Goal: Information Seeking & Learning: Learn about a topic

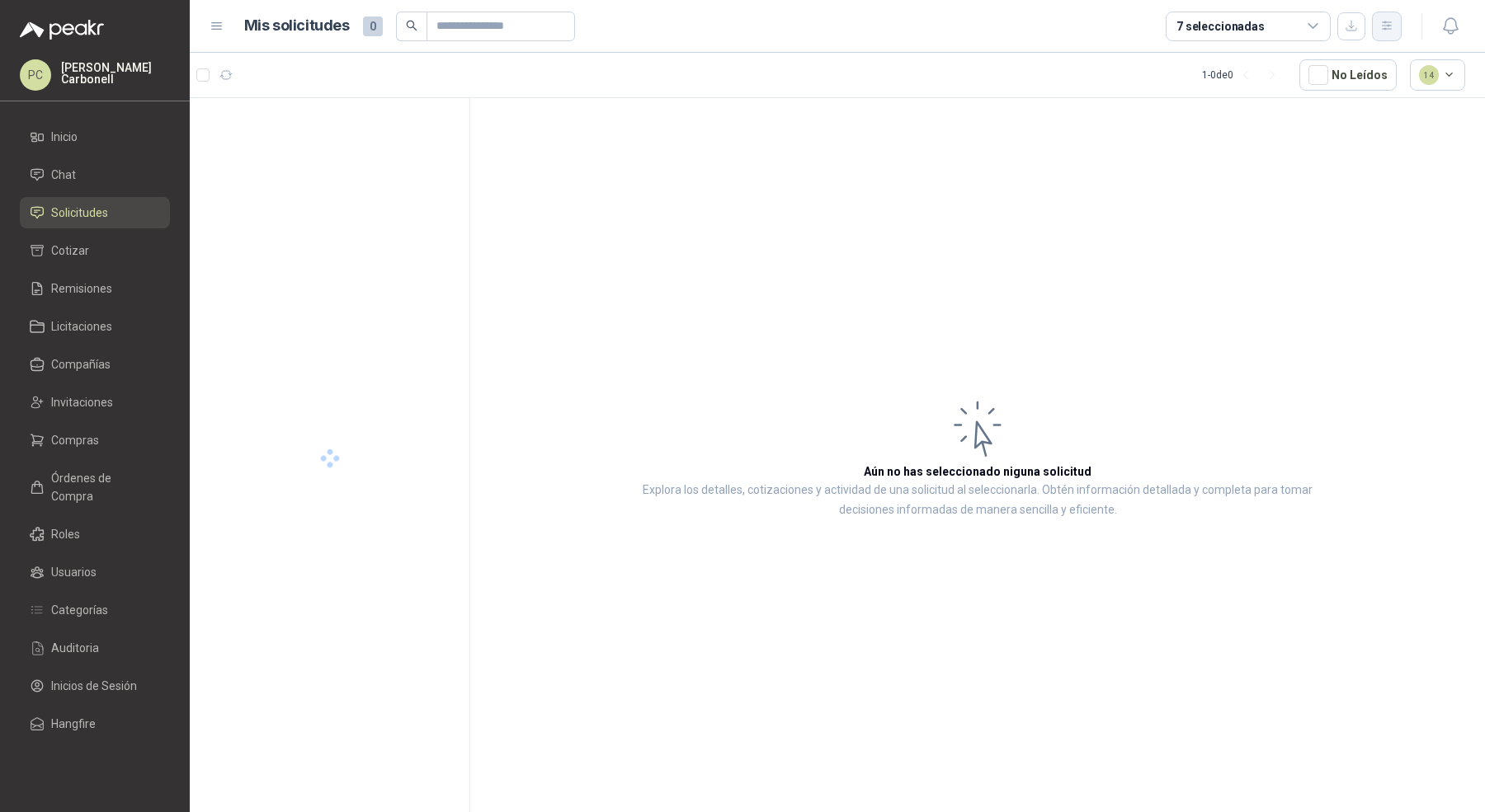
click at [1382, 28] on icon "button" at bounding box center [1387, 26] width 14 height 14
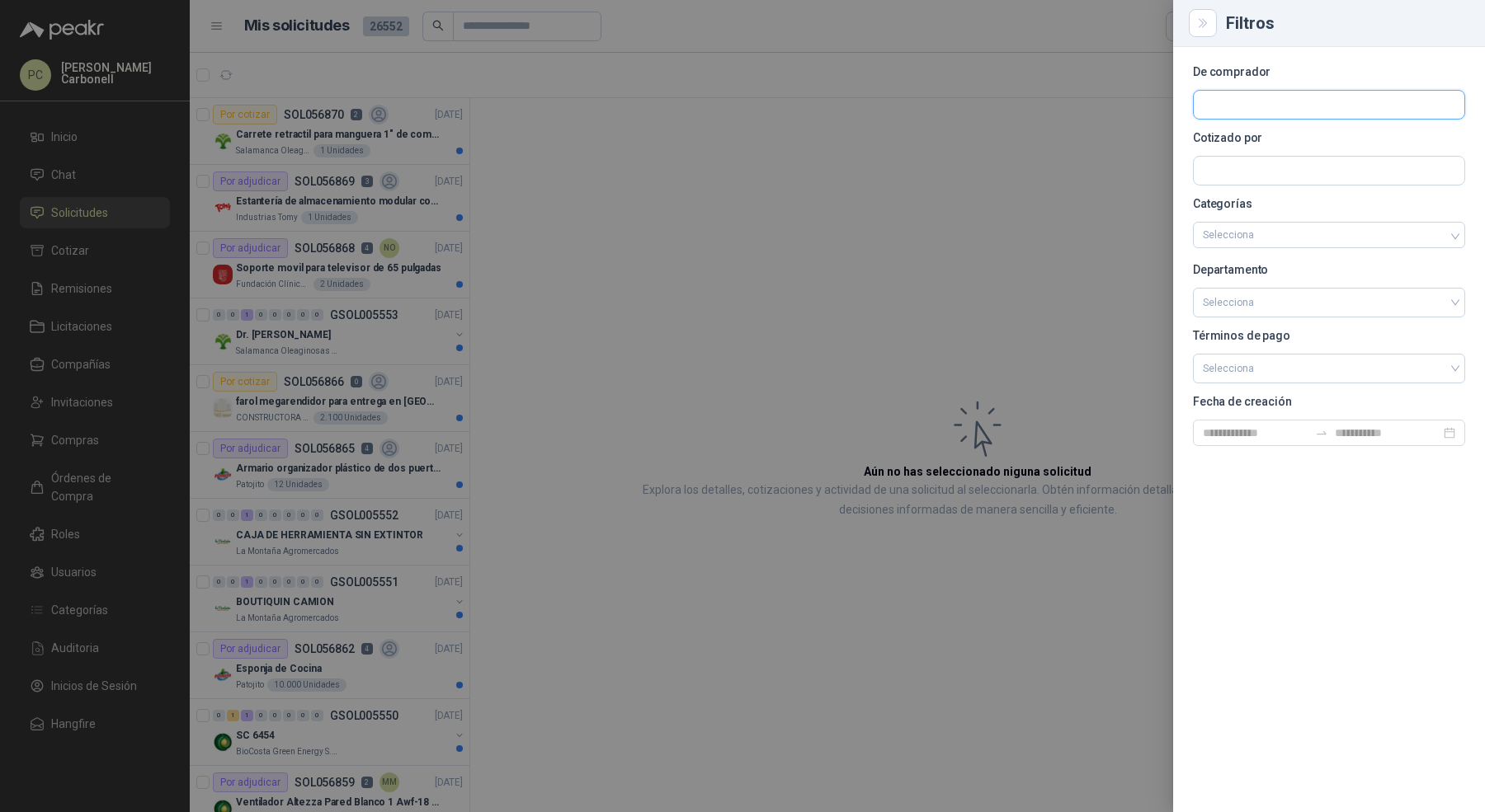
click at [1335, 109] on input "text" at bounding box center [1329, 104] width 271 height 28
type input "***"
click at [1294, 141] on p "CONSTRUCTORA GRUPO FIP" at bounding box center [1296, 140] width 130 height 9
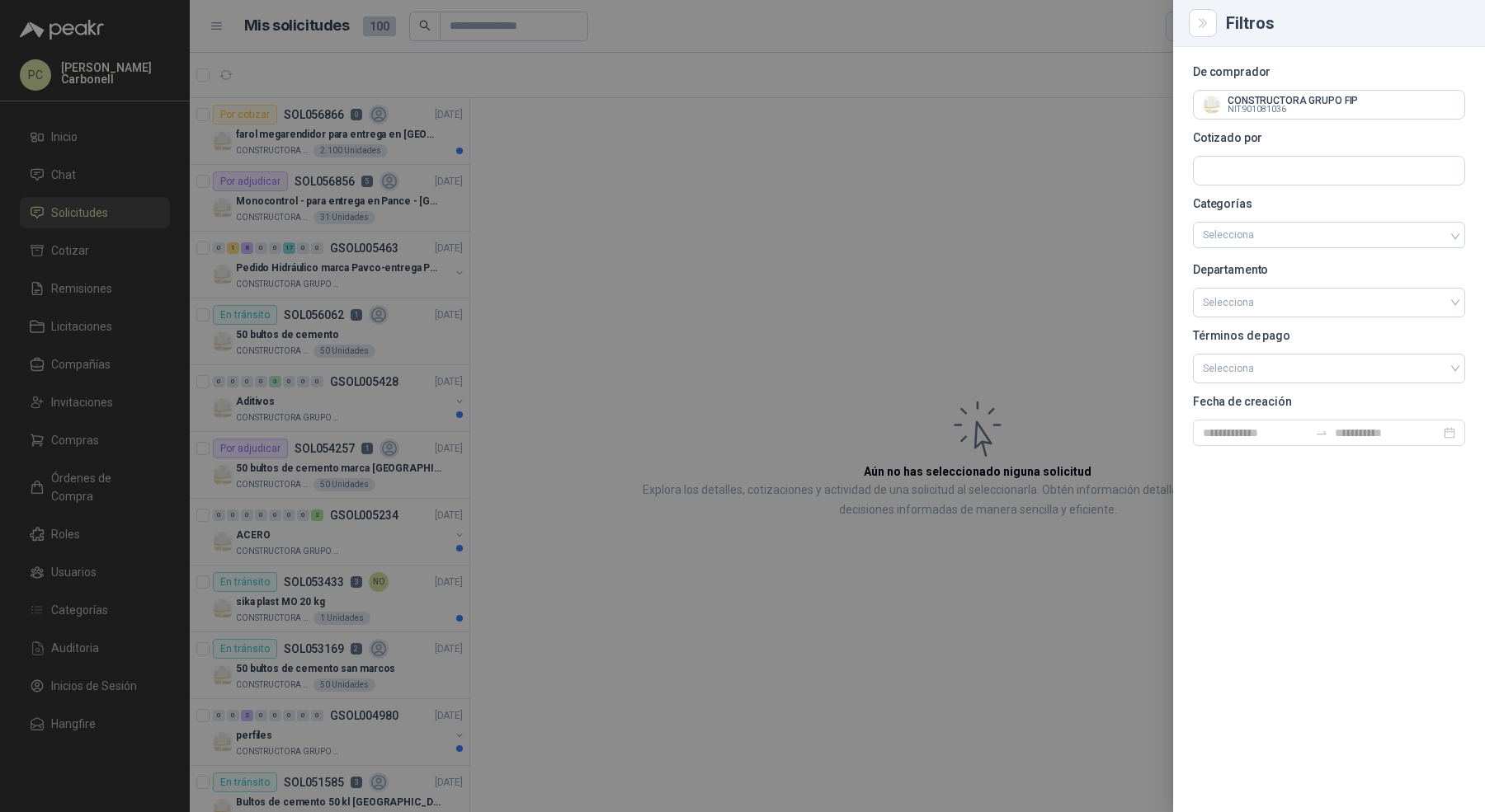
click at [544, 151] on div at bounding box center [742, 406] width 1485 height 812
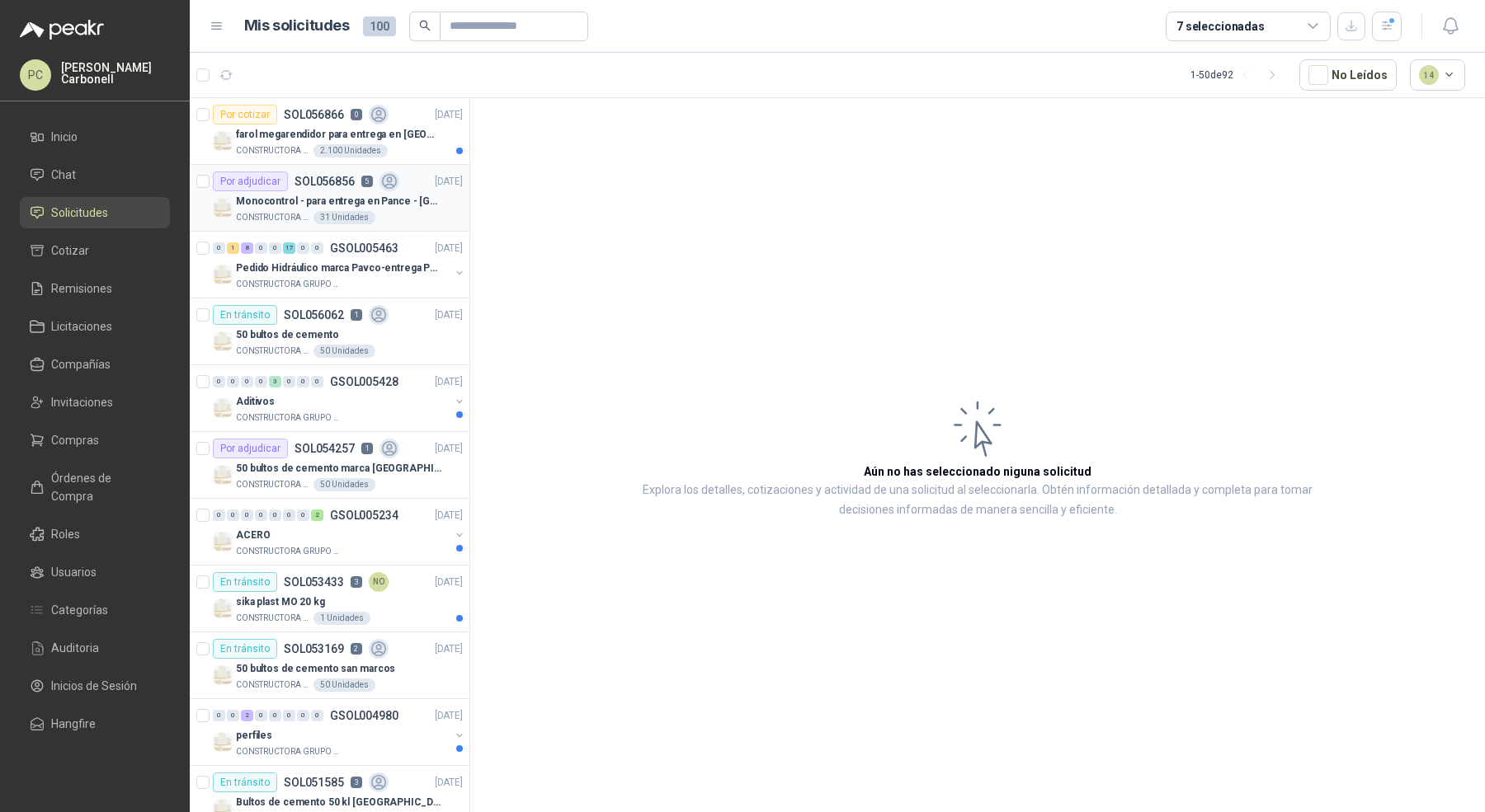
click at [382, 216] on div "CONSTRUCTORA GRUPO FIP 31 Unidades" at bounding box center [349, 217] width 227 height 13
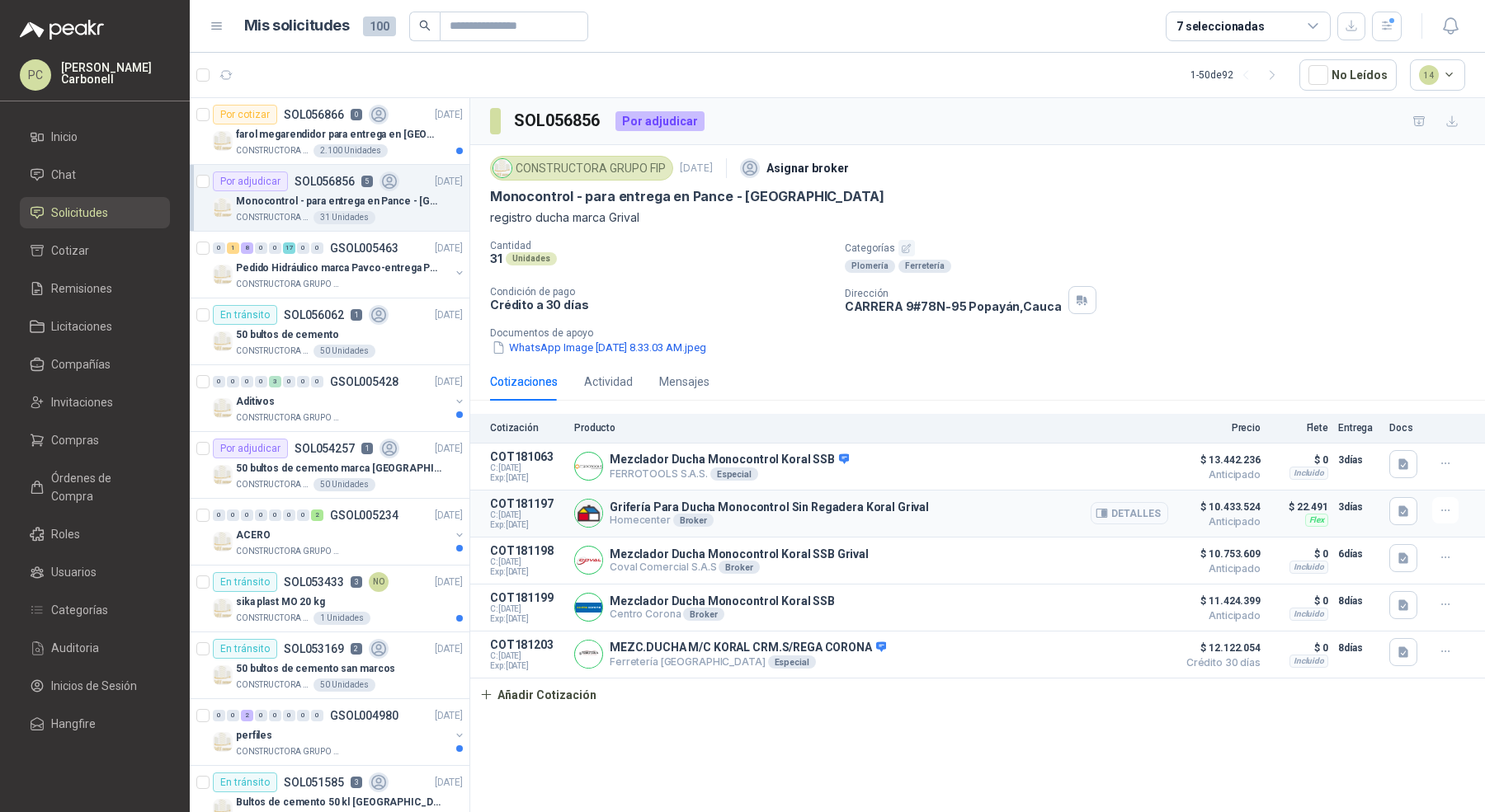
click at [1131, 515] on button "Detalles" at bounding box center [1130, 514] width 78 height 22
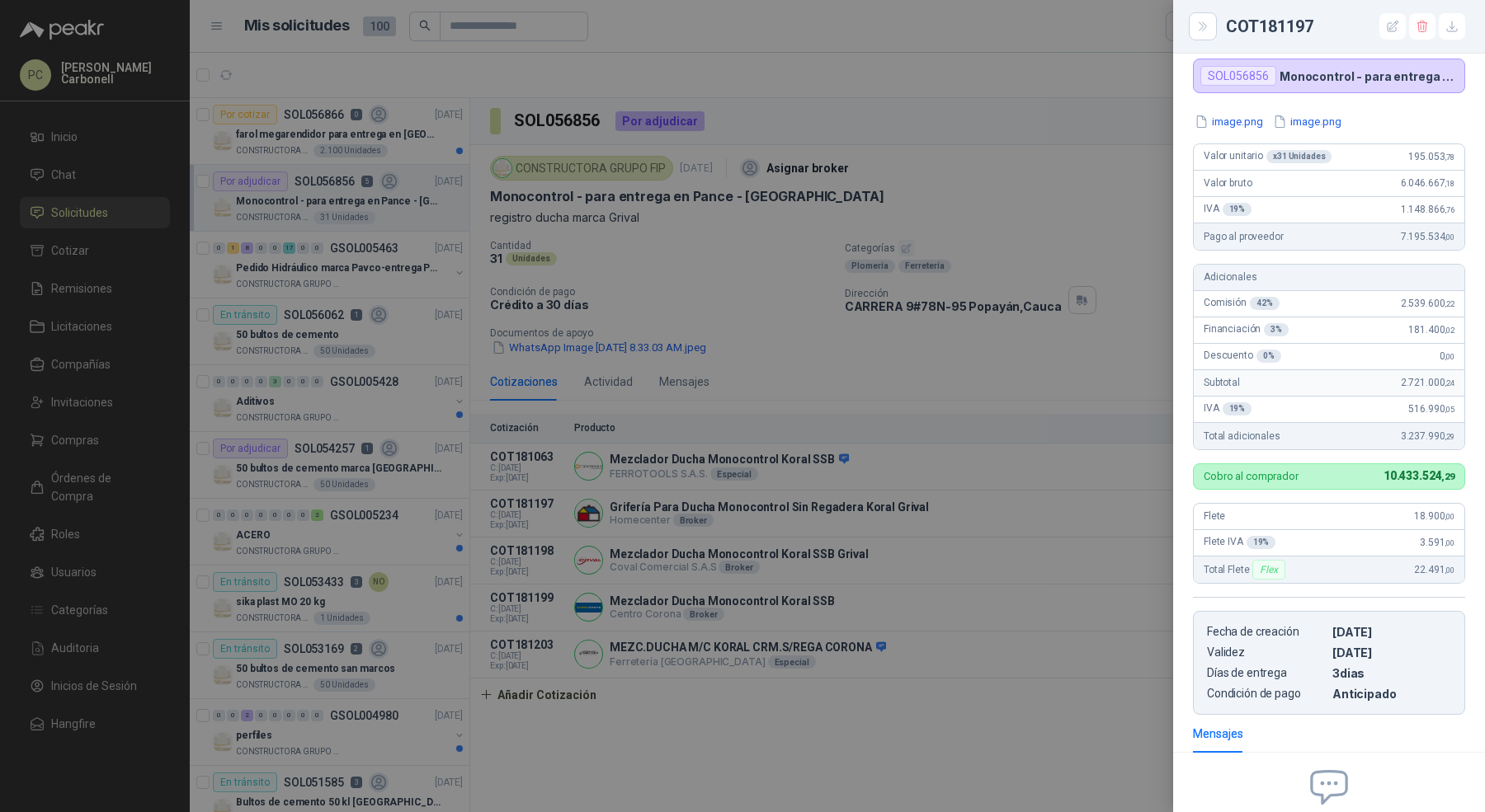
scroll to position [95, 0]
click at [1112, 394] on div at bounding box center [742, 406] width 1485 height 812
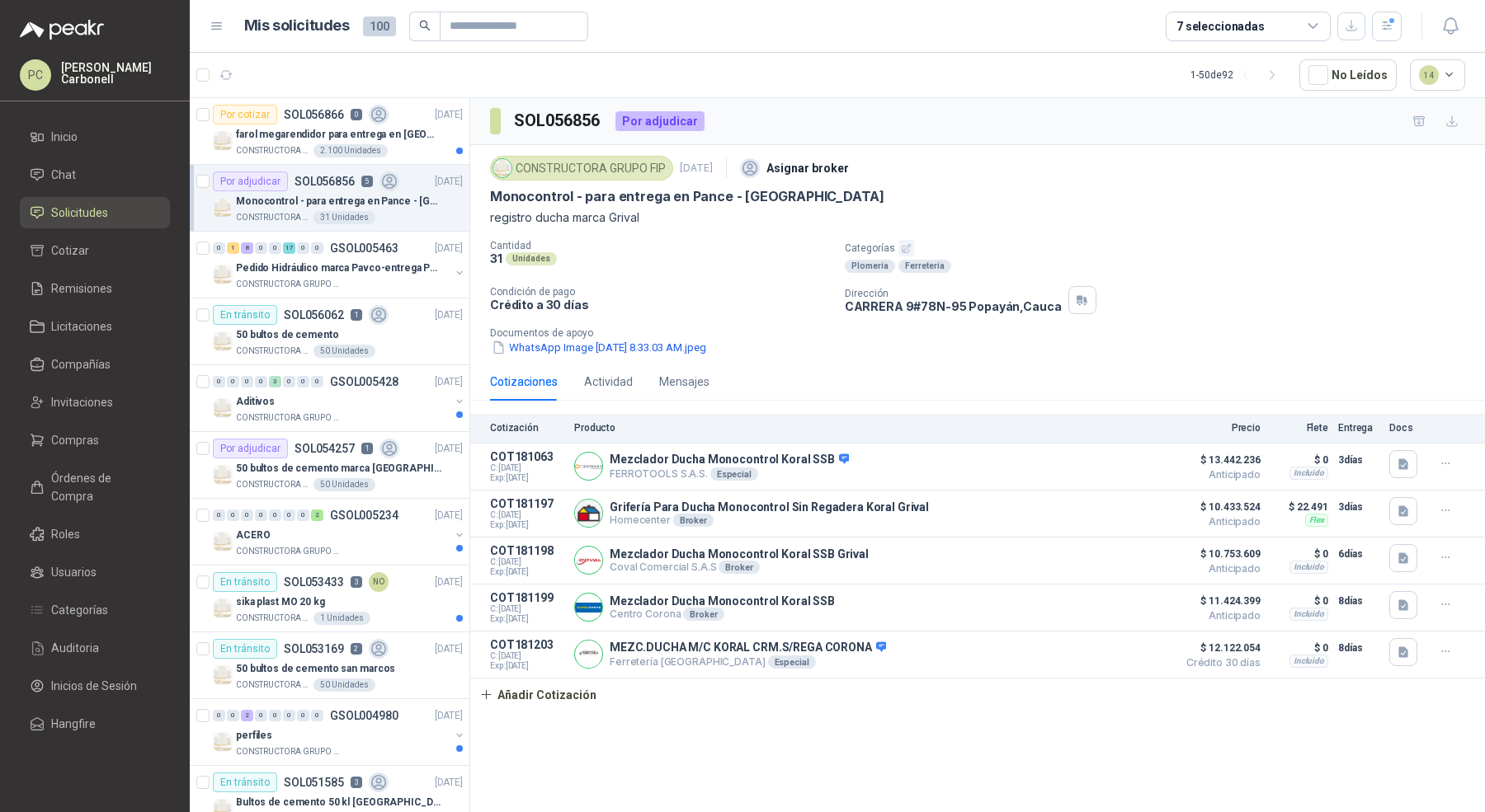
click at [580, 372] on div "Cotizaciones Actividad Mensajes" at bounding box center [599, 382] width 219 height 38
click at [598, 378] on div "Actividad" at bounding box center [608, 381] width 48 height 18
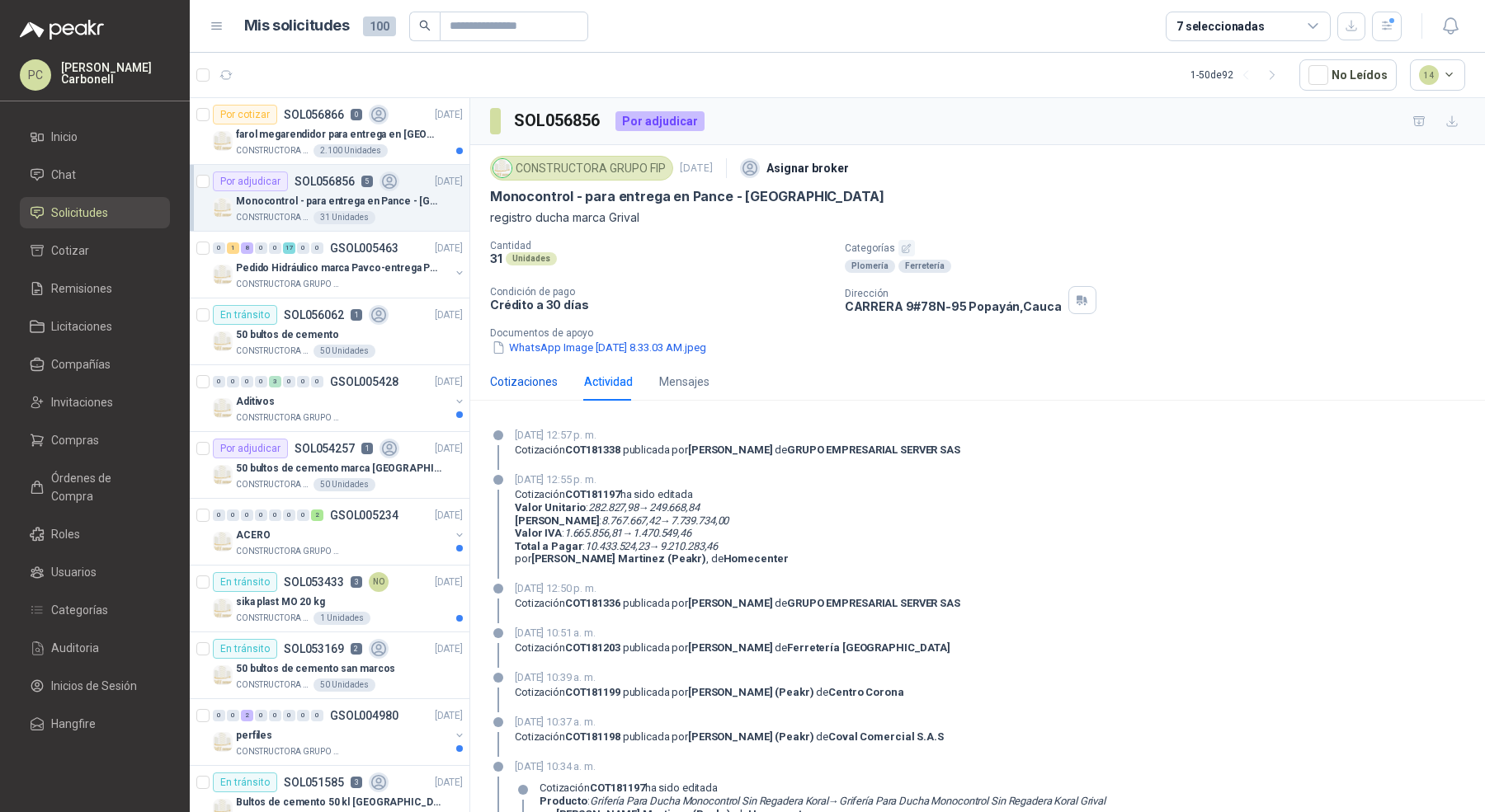
click at [512, 378] on div "Cotizaciones" at bounding box center [523, 381] width 67 height 18
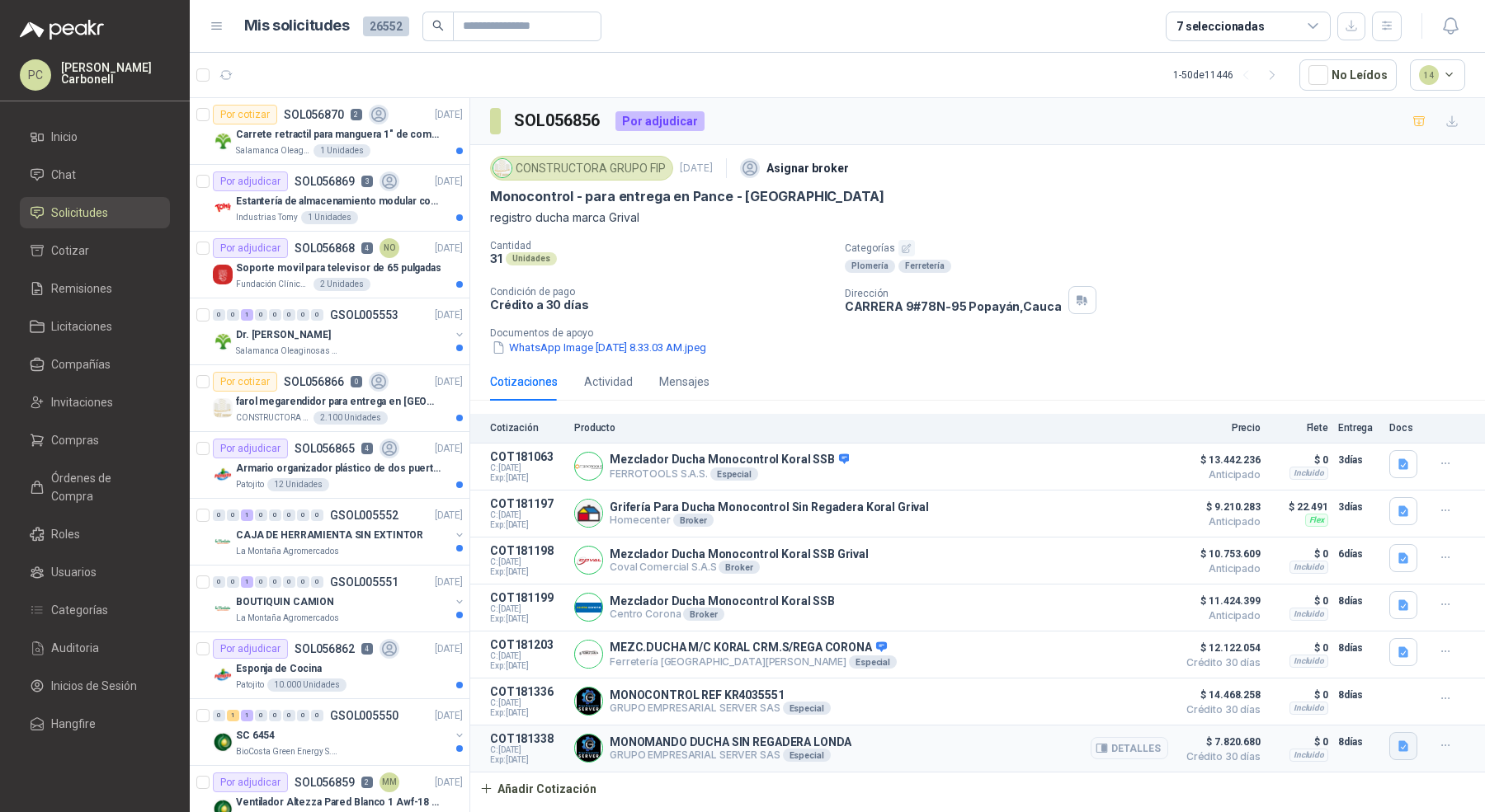
click at [1394, 741] on button "button" at bounding box center [1403, 746] width 28 height 28
click at [1352, 704] on button "MONOMANDO DUCHA SIN REGADERA [GEOGRAPHIC_DATA]pdf" at bounding box center [1240, 707] width 330 height 17
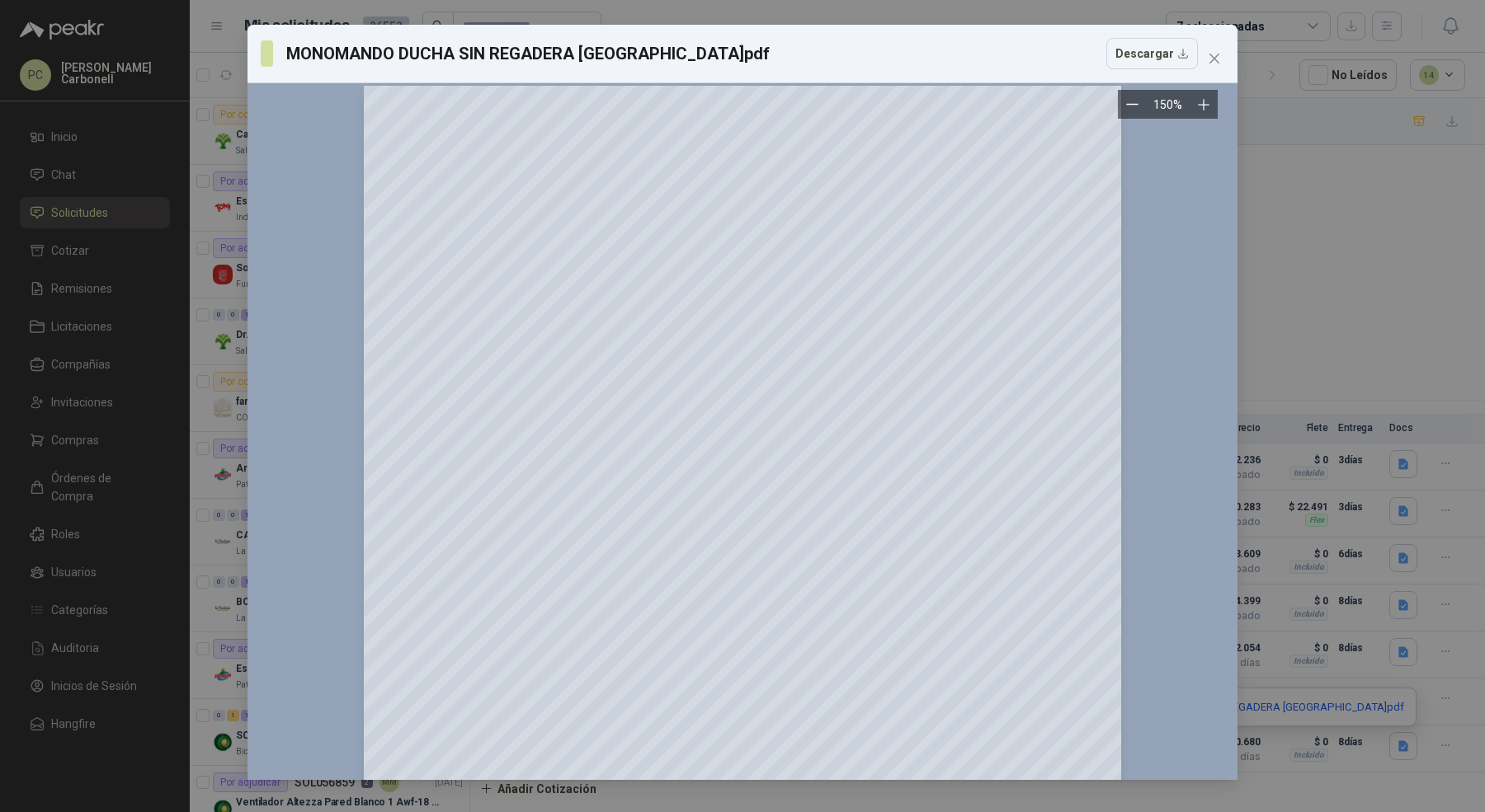
scroll to position [12, 0]
click at [1209, 59] on icon "close" at bounding box center [1213, 58] width 13 height 13
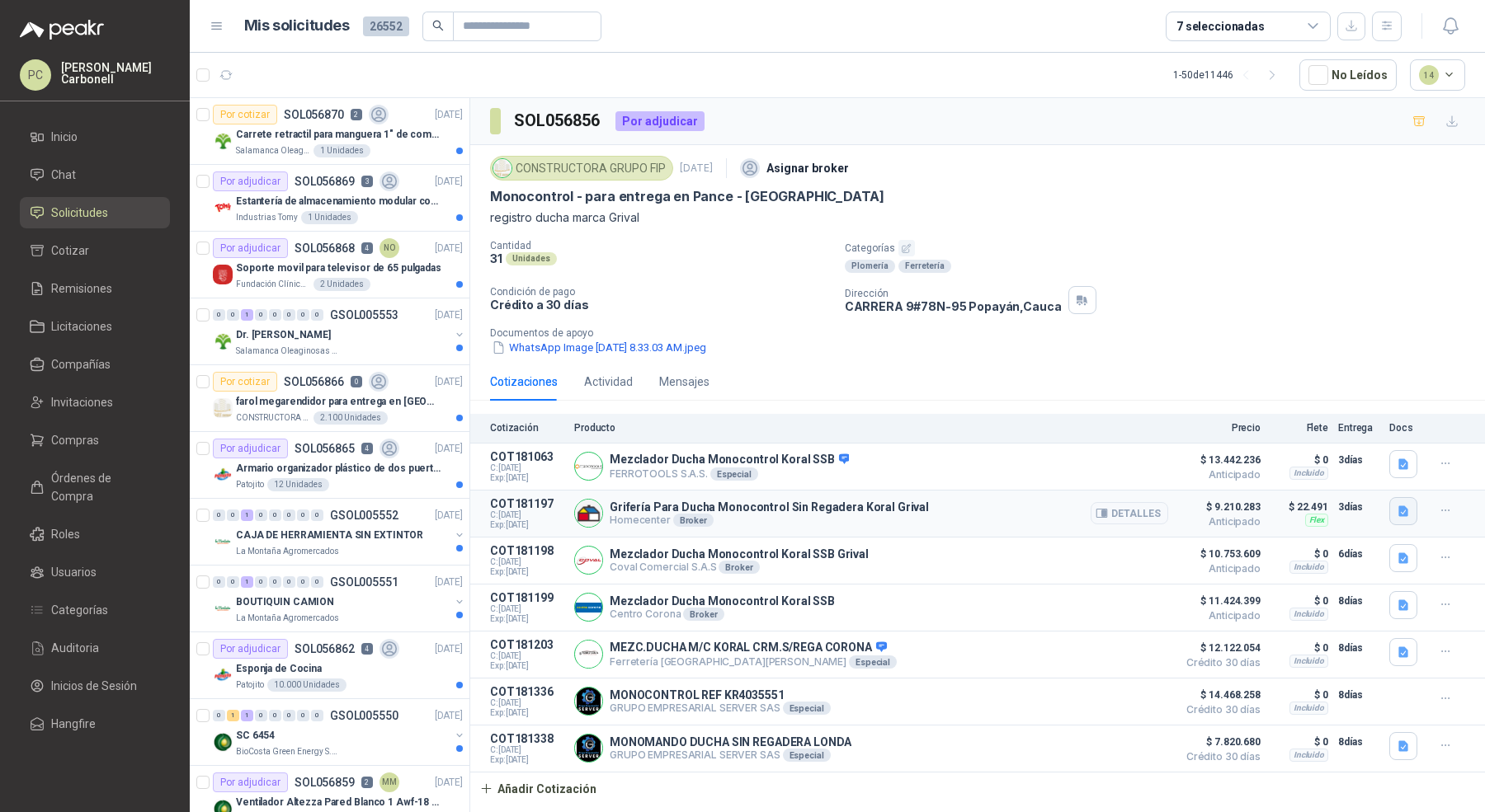
click at [1407, 500] on button "button" at bounding box center [1403, 511] width 28 height 28
click at [1398, 467] on button "image.png" at bounding box center [1369, 473] width 72 height 17
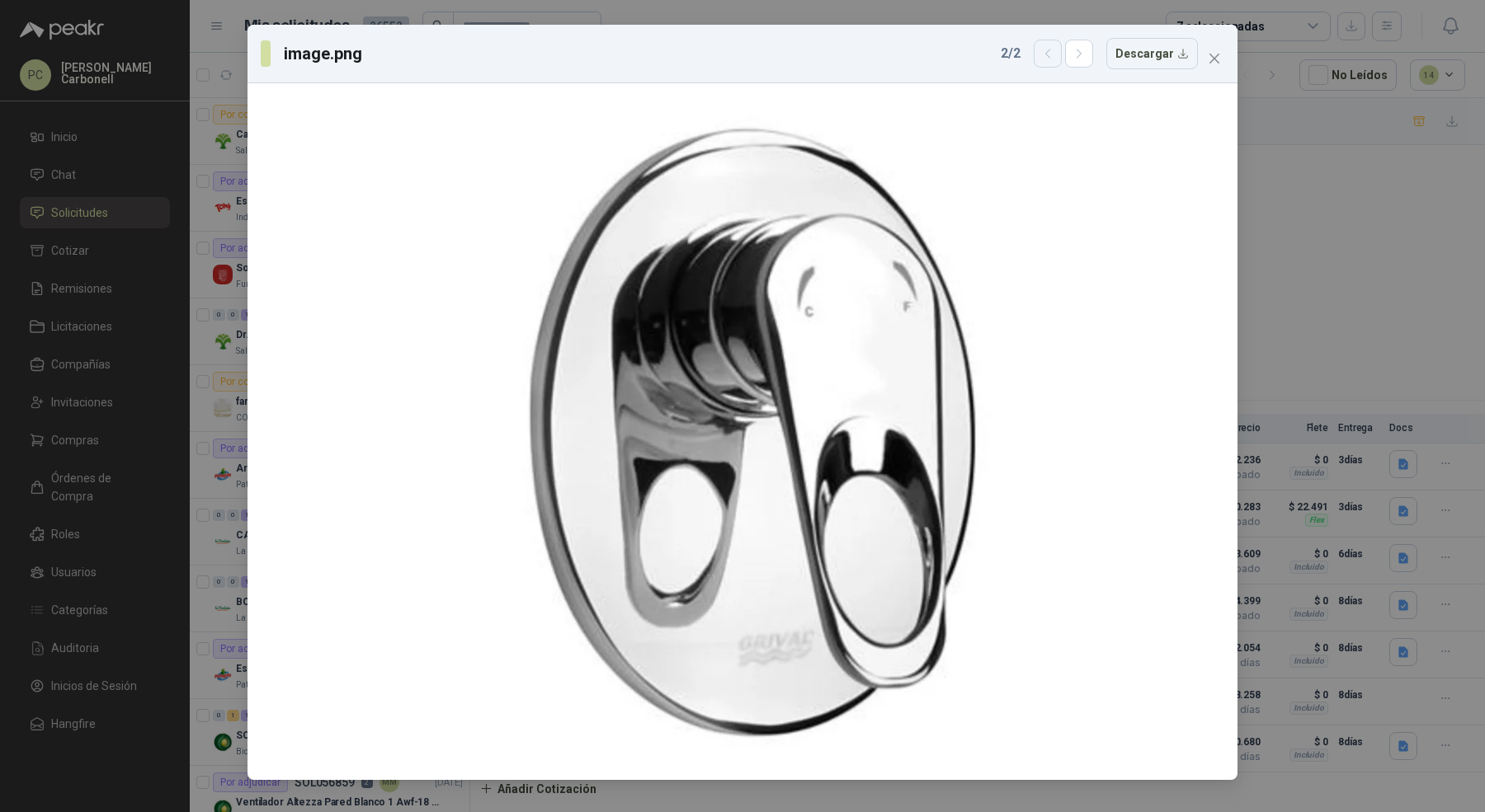
click at [1062, 47] on button "button" at bounding box center [1048, 53] width 28 height 28
click at [1086, 53] on icon "button" at bounding box center [1080, 54] width 14 height 14
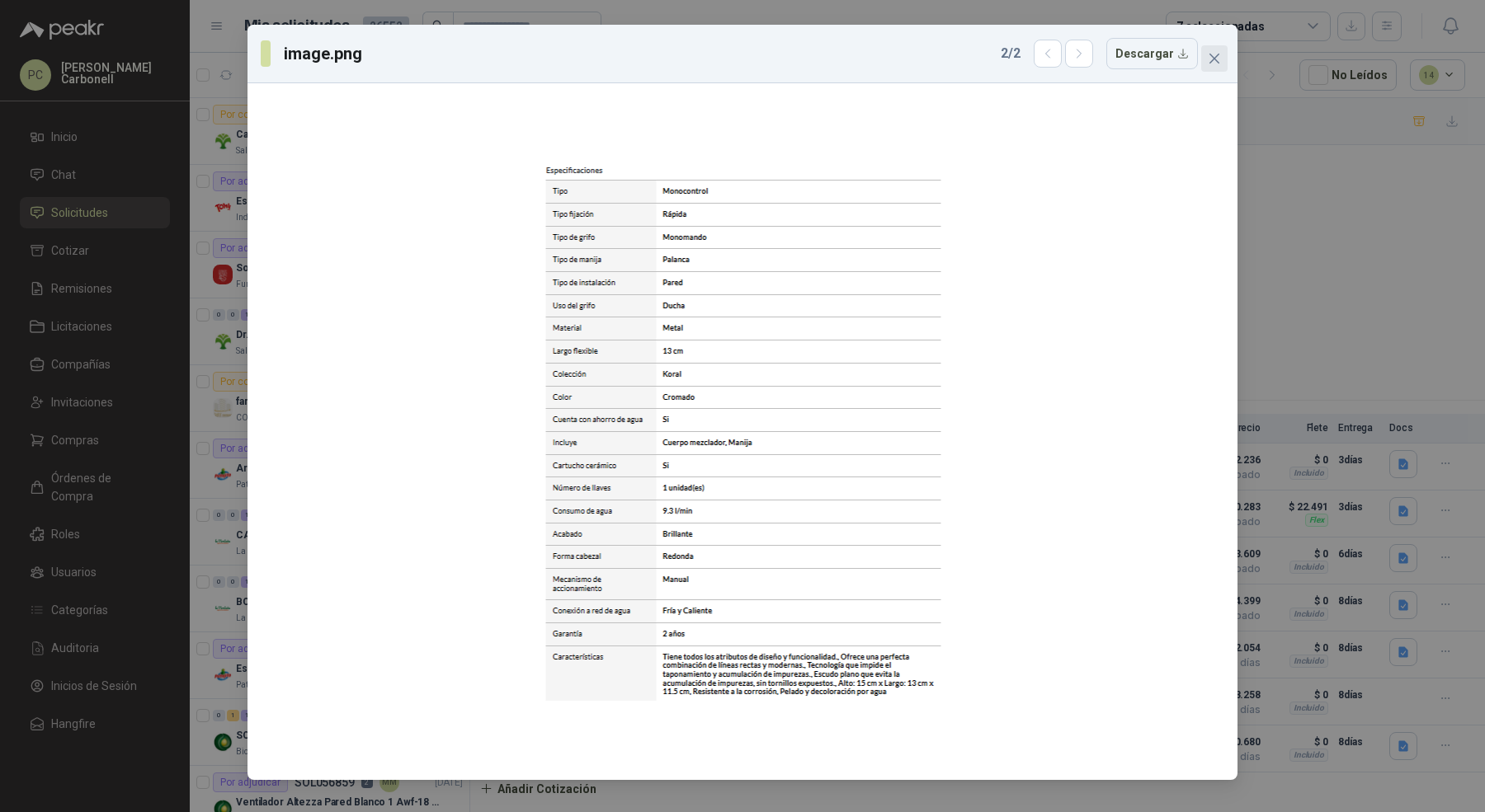
click at [1210, 60] on icon "close" at bounding box center [1213, 58] width 13 height 13
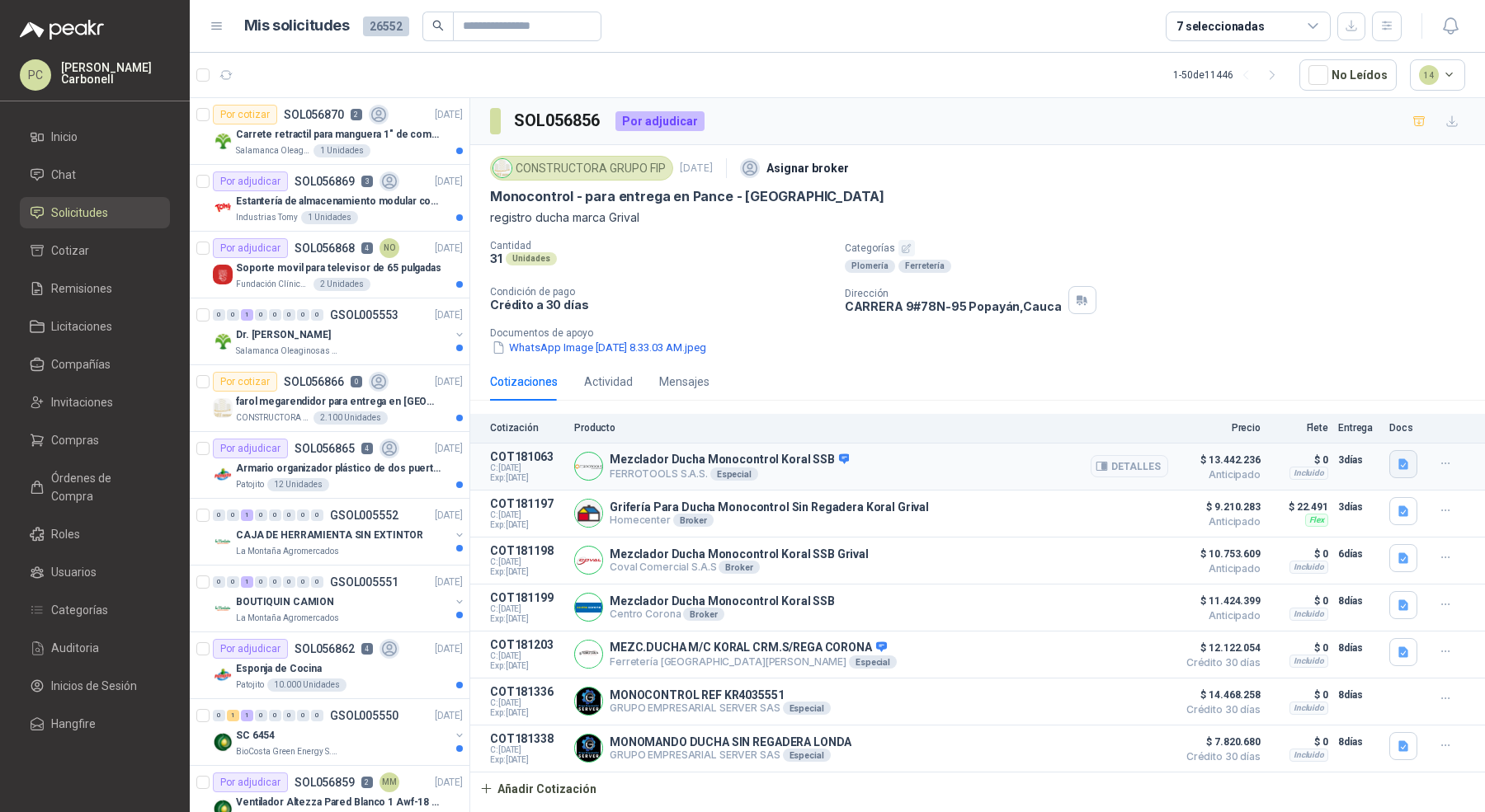
click at [1392, 465] on button "button" at bounding box center [1403, 464] width 28 height 28
click at [1245, 431] on button "capture_temp.jpg" at bounding box center [1235, 426] width 106 height 17
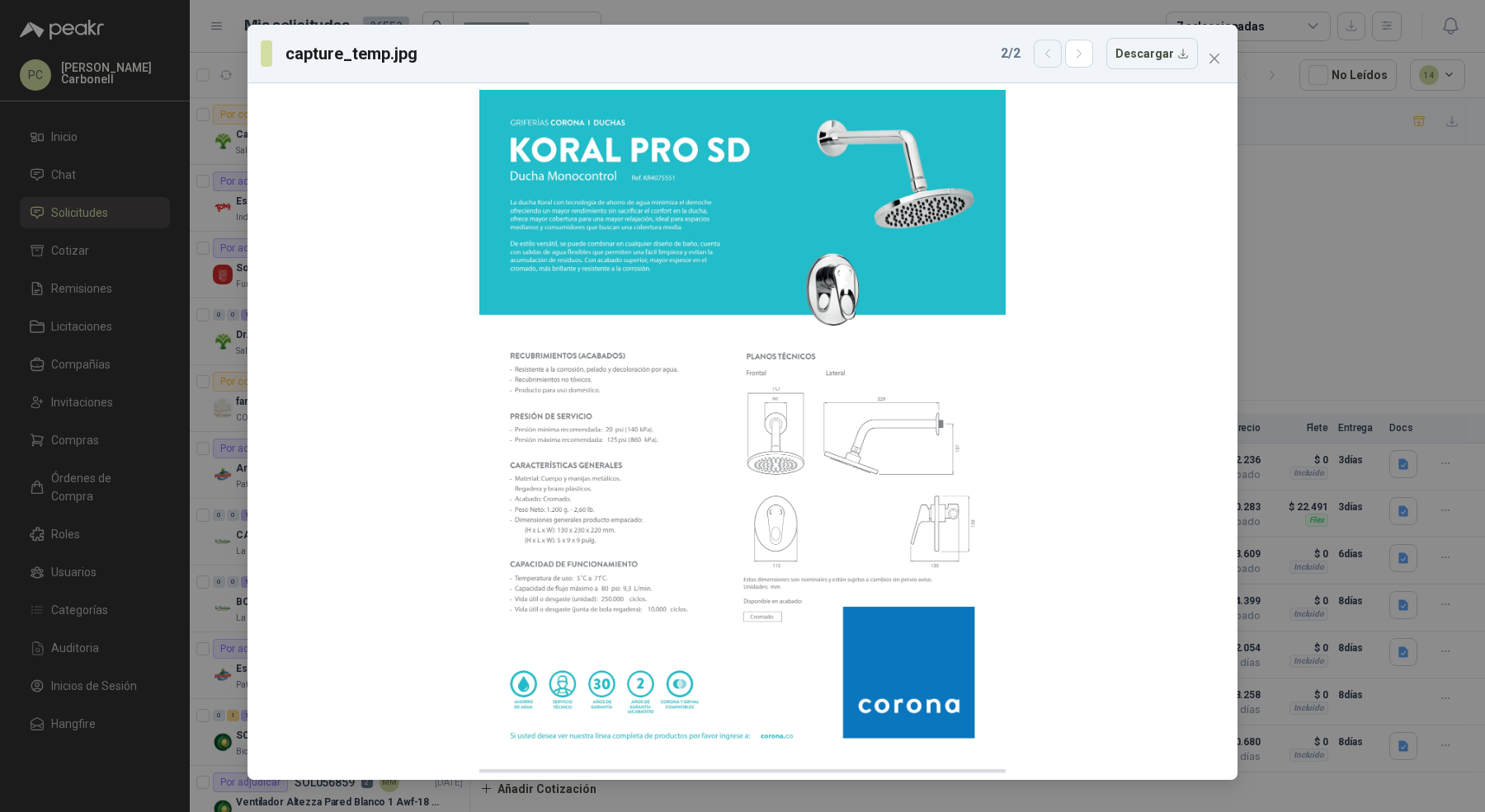
click at [1046, 53] on button "button" at bounding box center [1048, 53] width 28 height 28
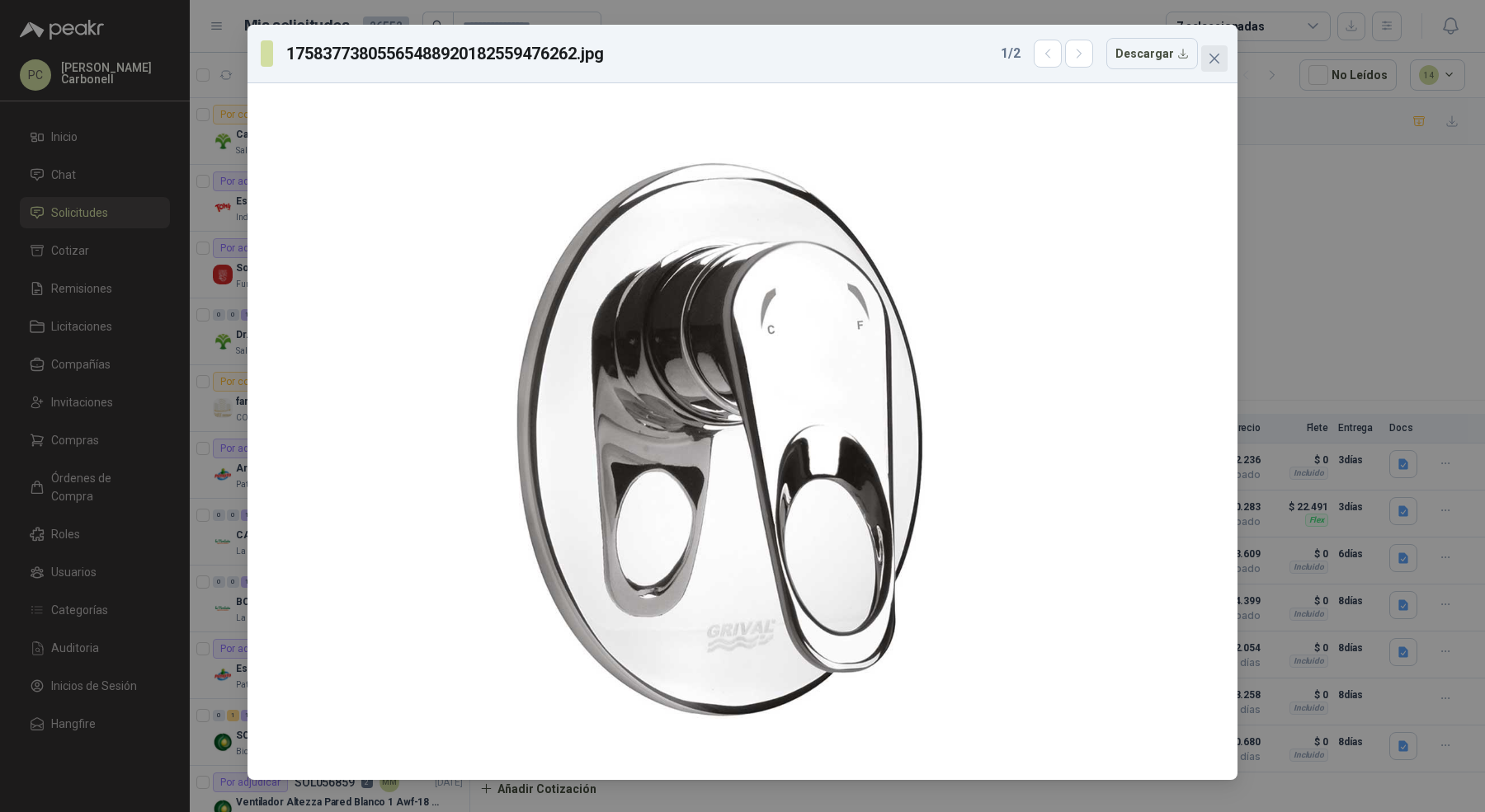
click at [1207, 66] on button "Close" at bounding box center [1214, 59] width 27 height 27
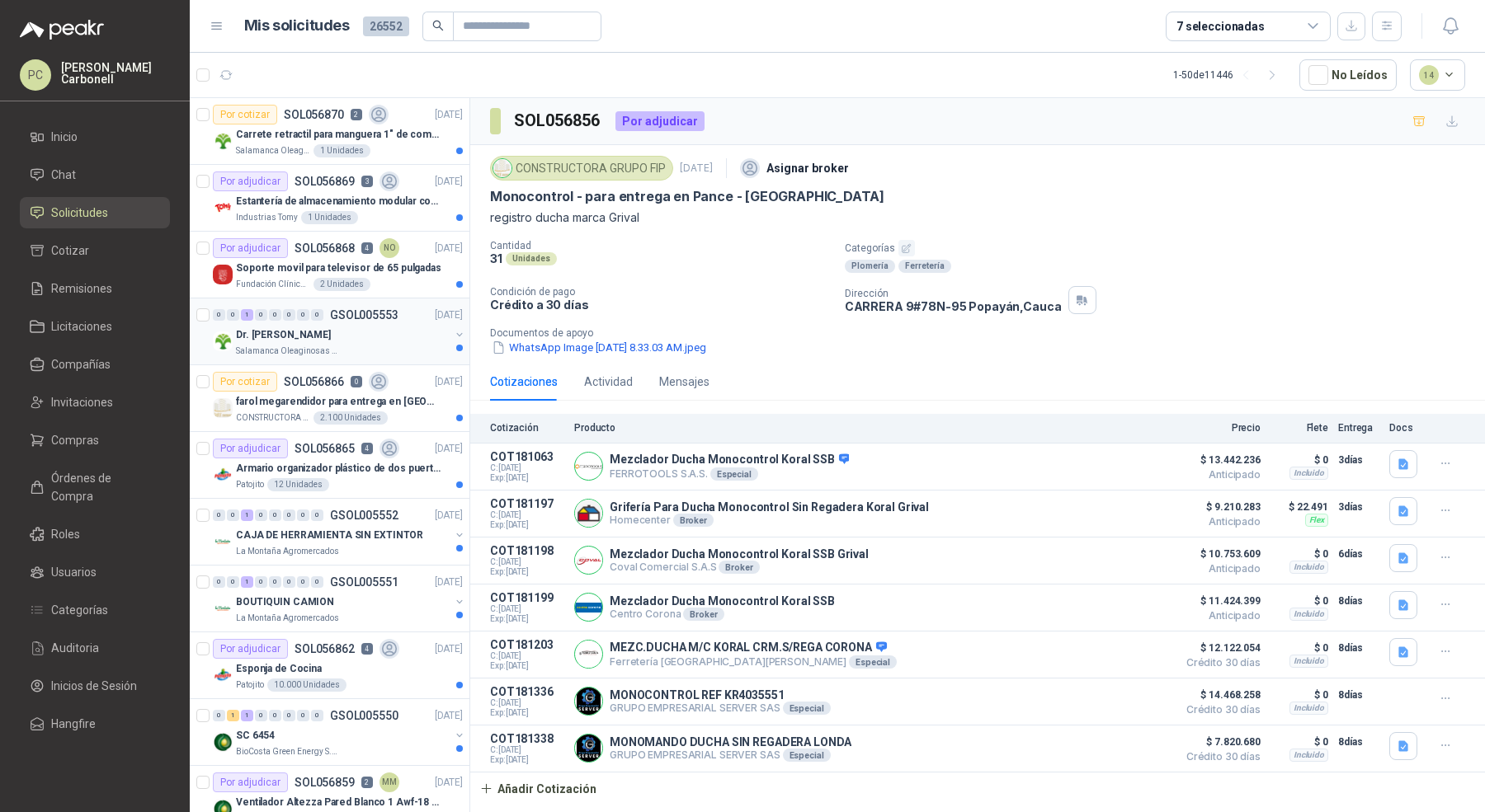
click at [363, 349] on div "Salamanca Oleaginosas SAS" at bounding box center [343, 351] width 214 height 13
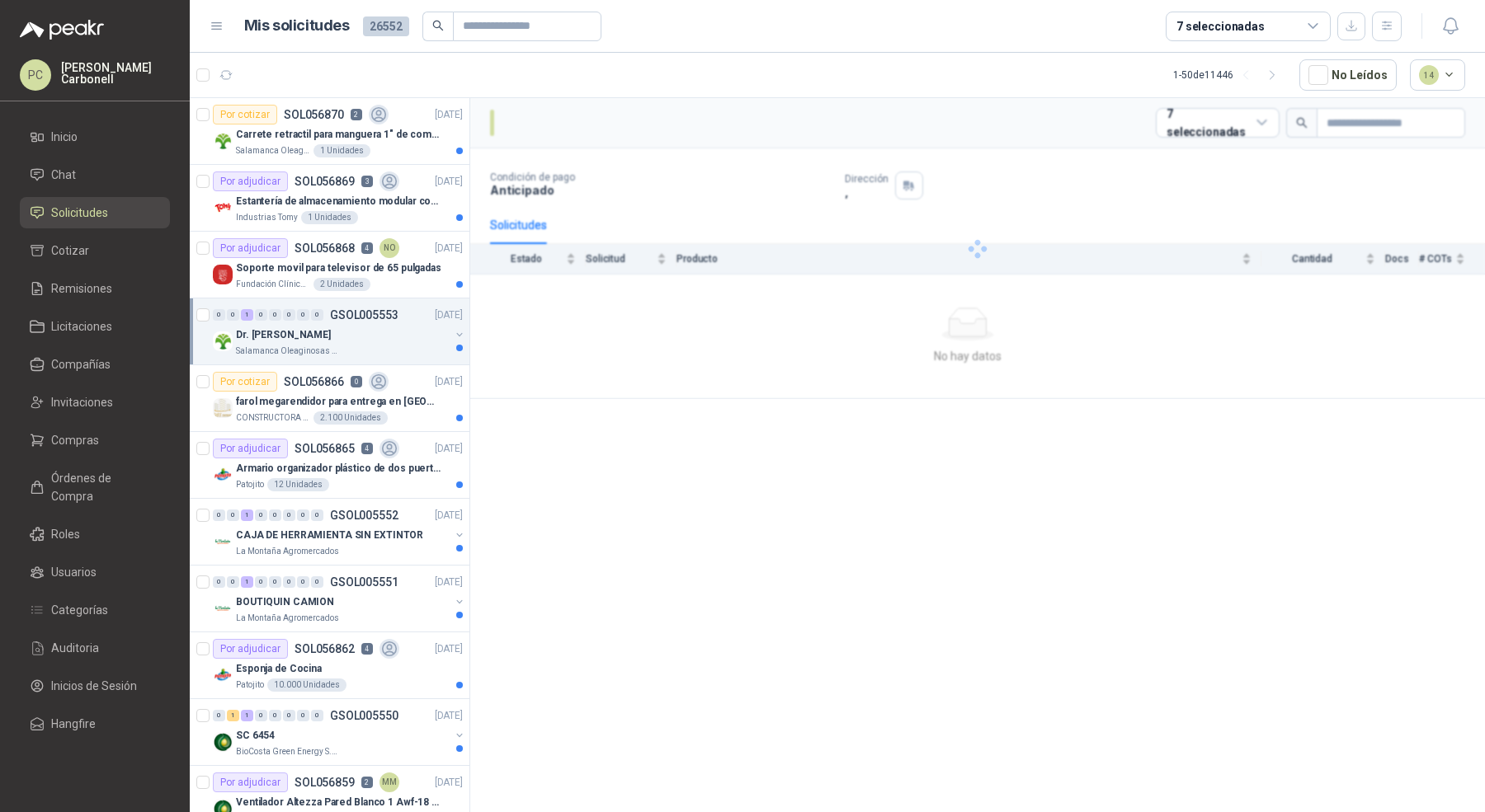
click at [363, 349] on div "Salamanca Oleaginosas SAS" at bounding box center [343, 351] width 214 height 13
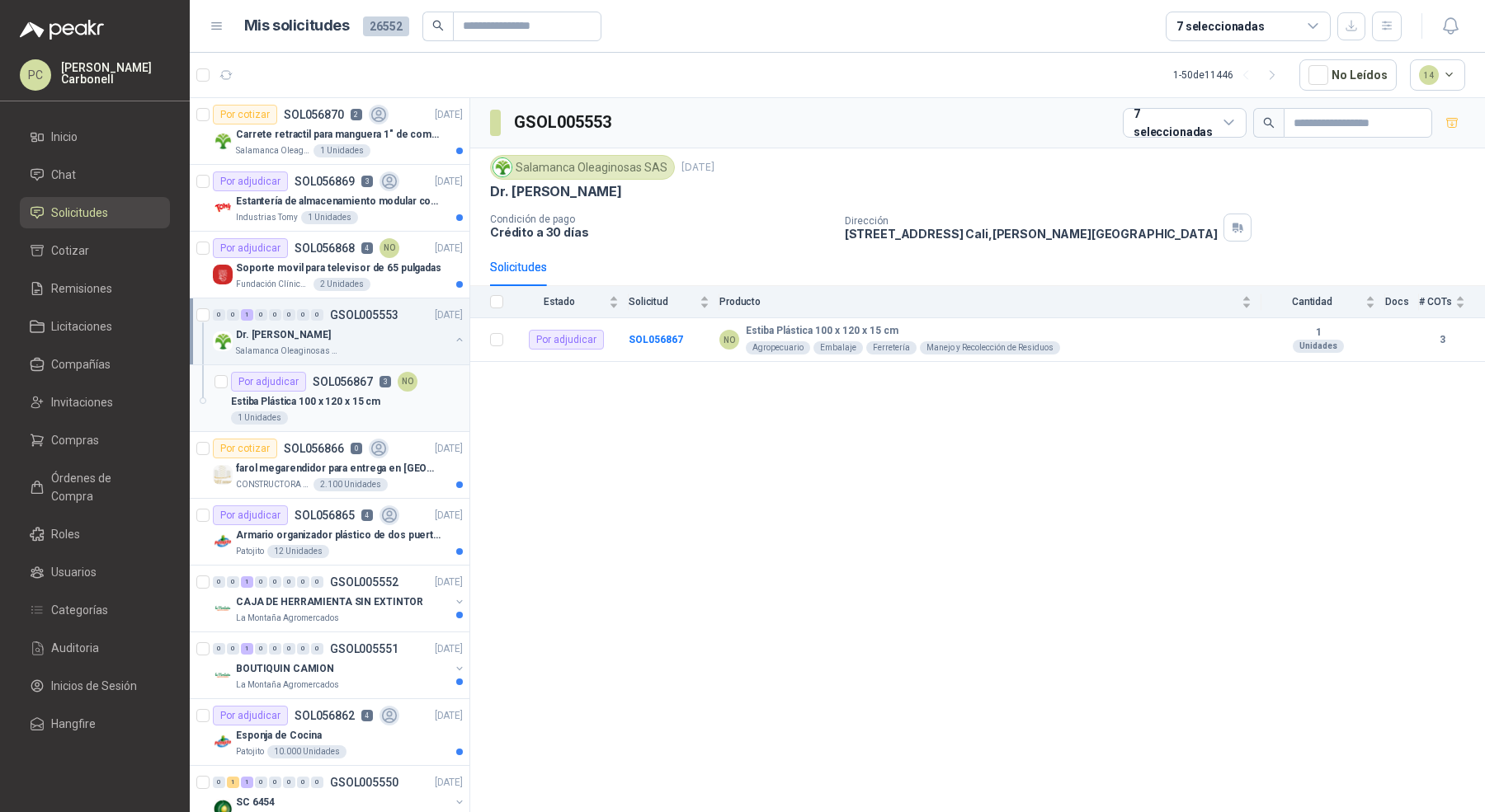
click at [352, 411] on div "1 Unidades" at bounding box center [347, 417] width 232 height 13
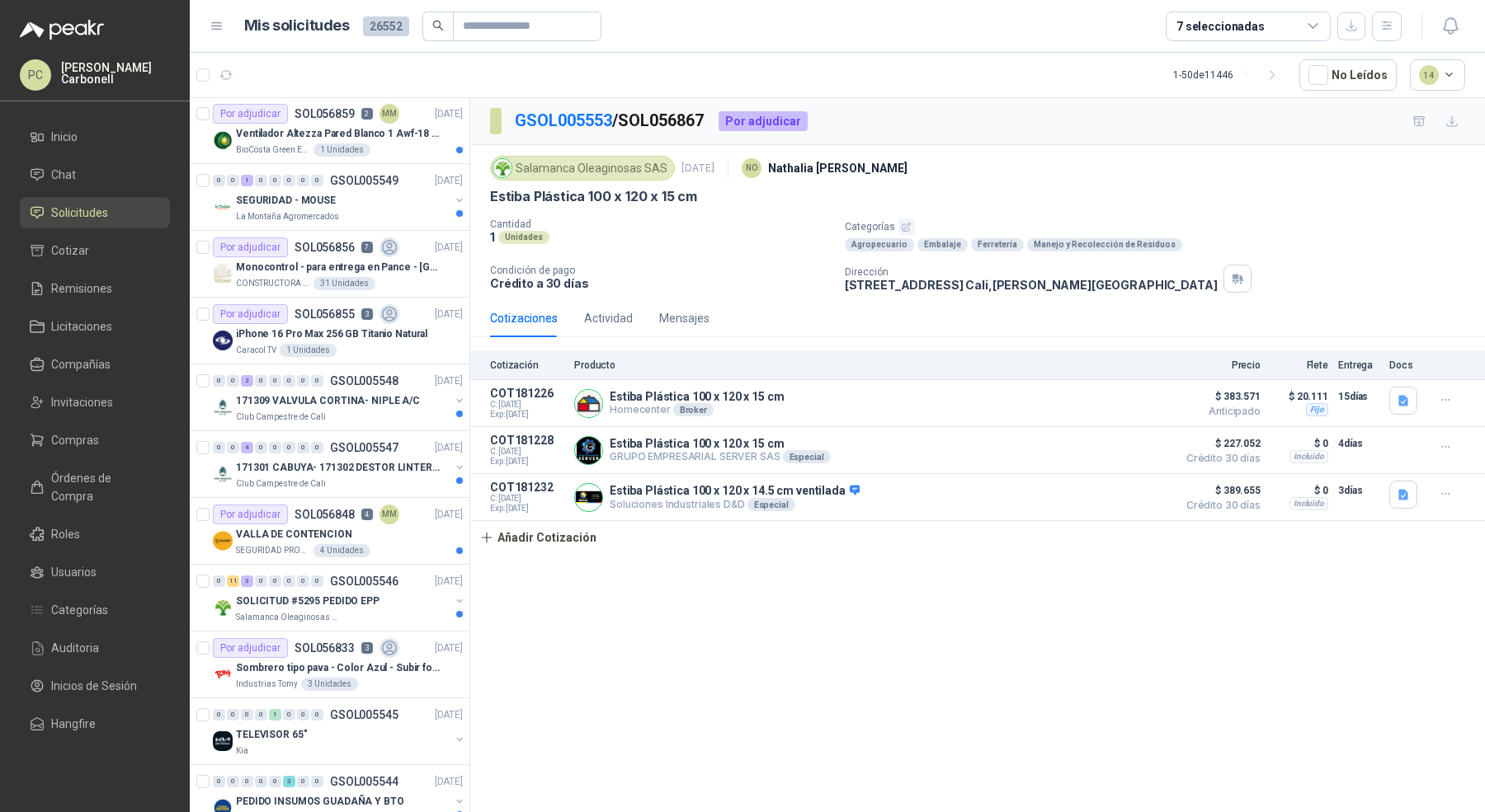
scroll to position [759, 0]
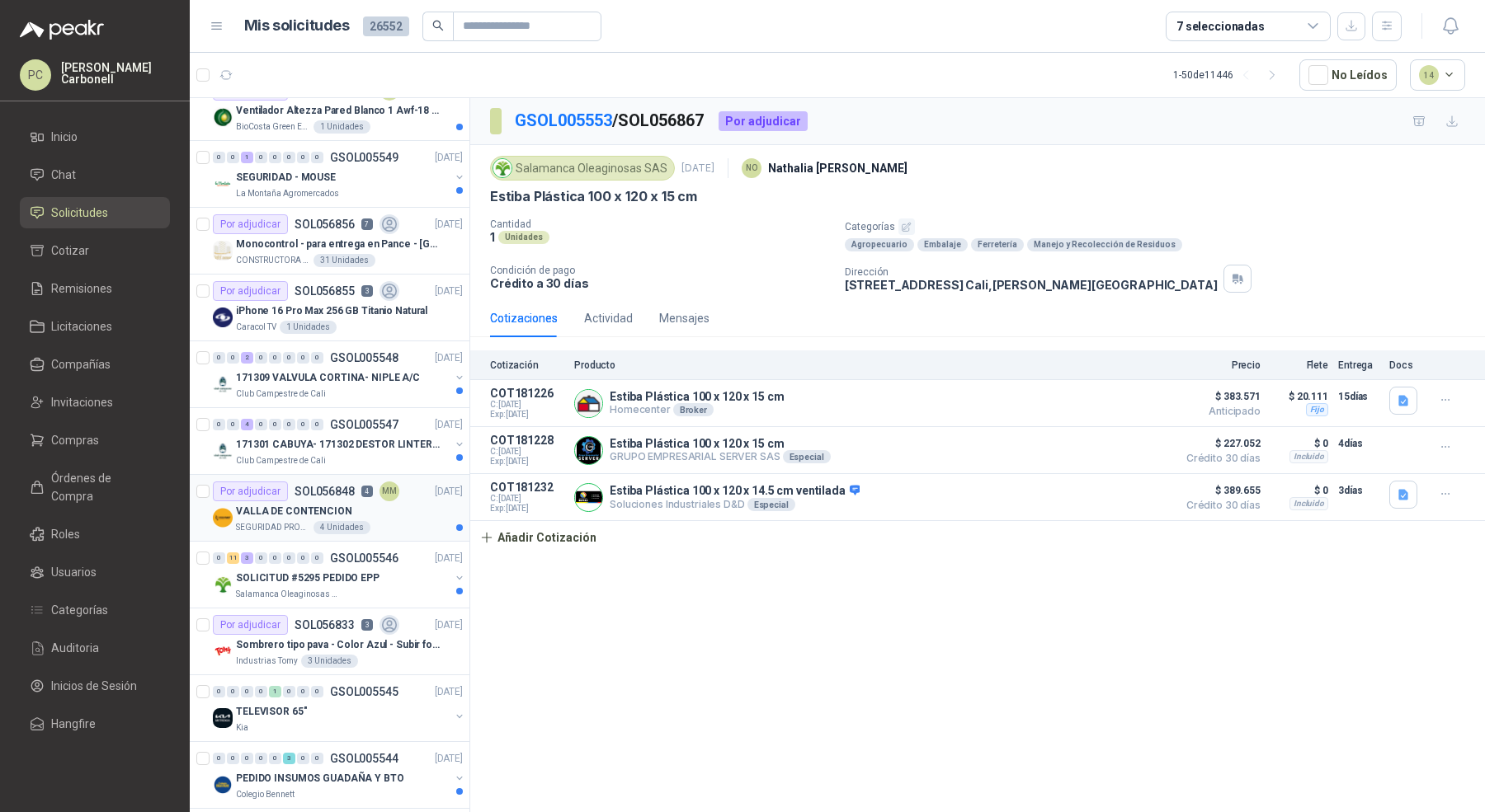
click at [345, 502] on div "VALLA DE CONTENCION" at bounding box center [349, 511] width 227 height 20
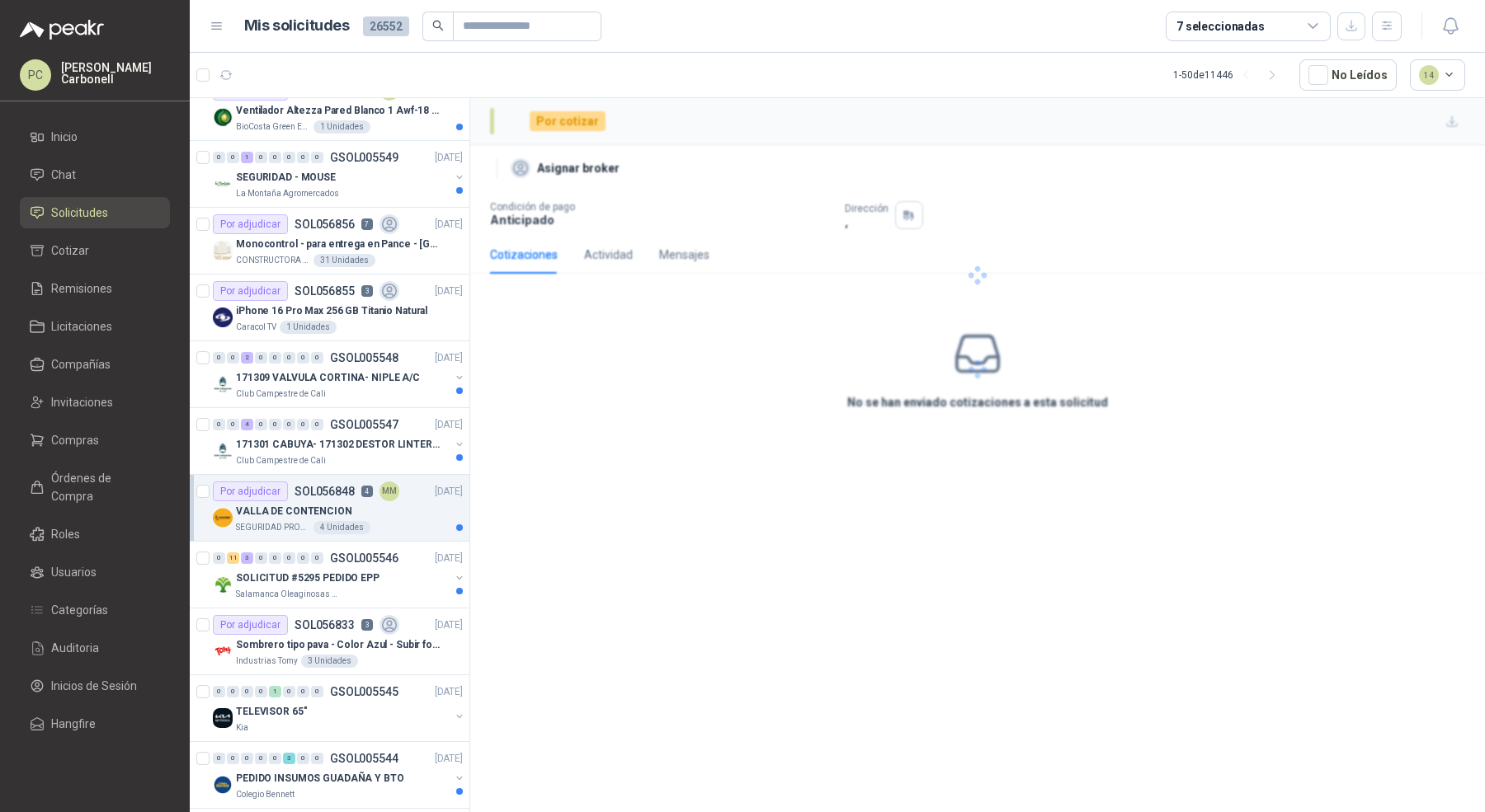
click at [388, 502] on div "VALLA DE CONTENCION" at bounding box center [349, 511] width 227 height 20
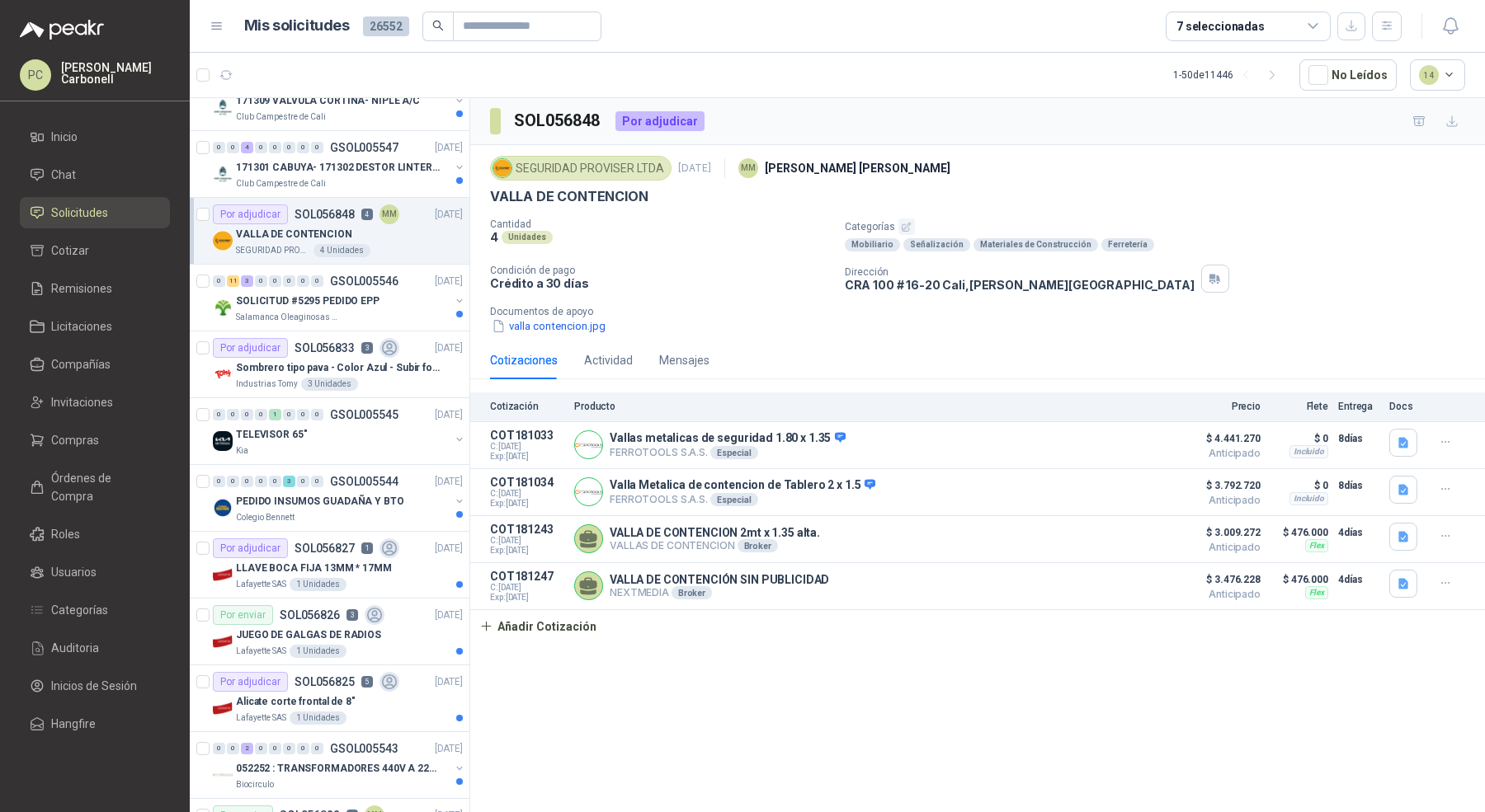
scroll to position [1043, 0]
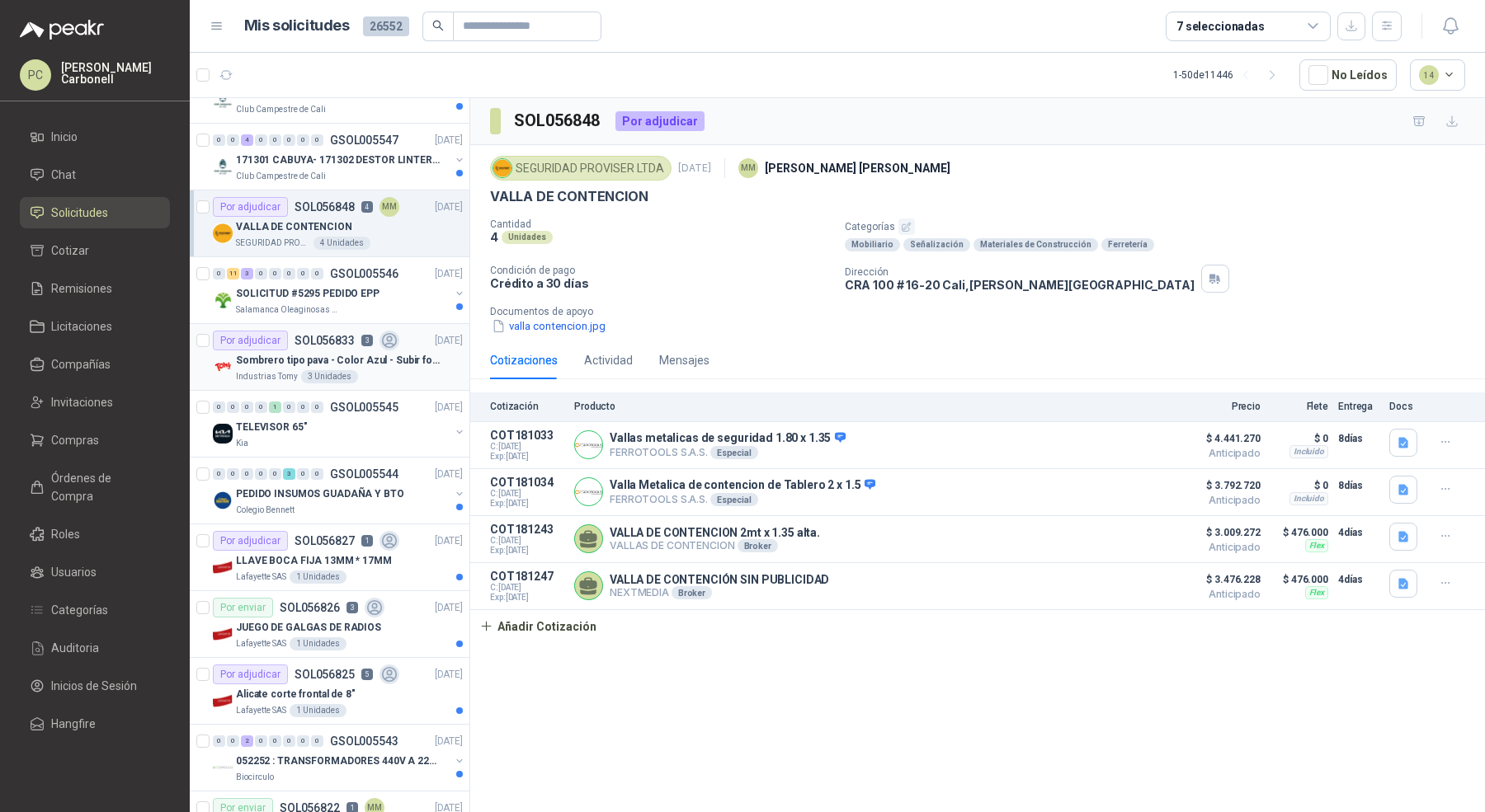
click at [386, 378] on article "Por adjudicar SOL056833 3 [DATE] Sombrero tipo pava - Color Azul - Subir foto I…" at bounding box center [329, 357] width 279 height 66
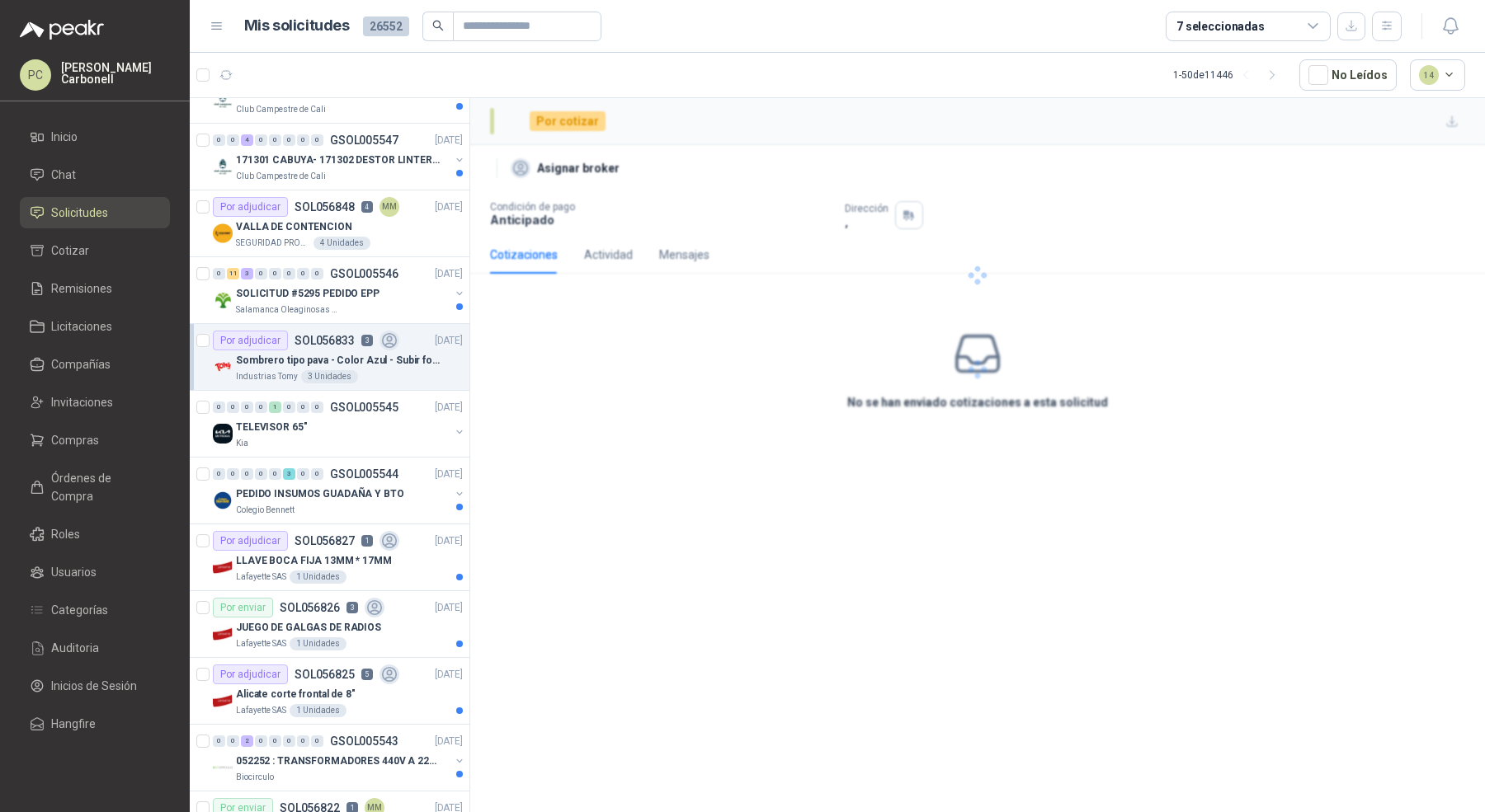
click at [399, 372] on div "Industrias Tomy 3 Unidades" at bounding box center [349, 377] width 227 height 13
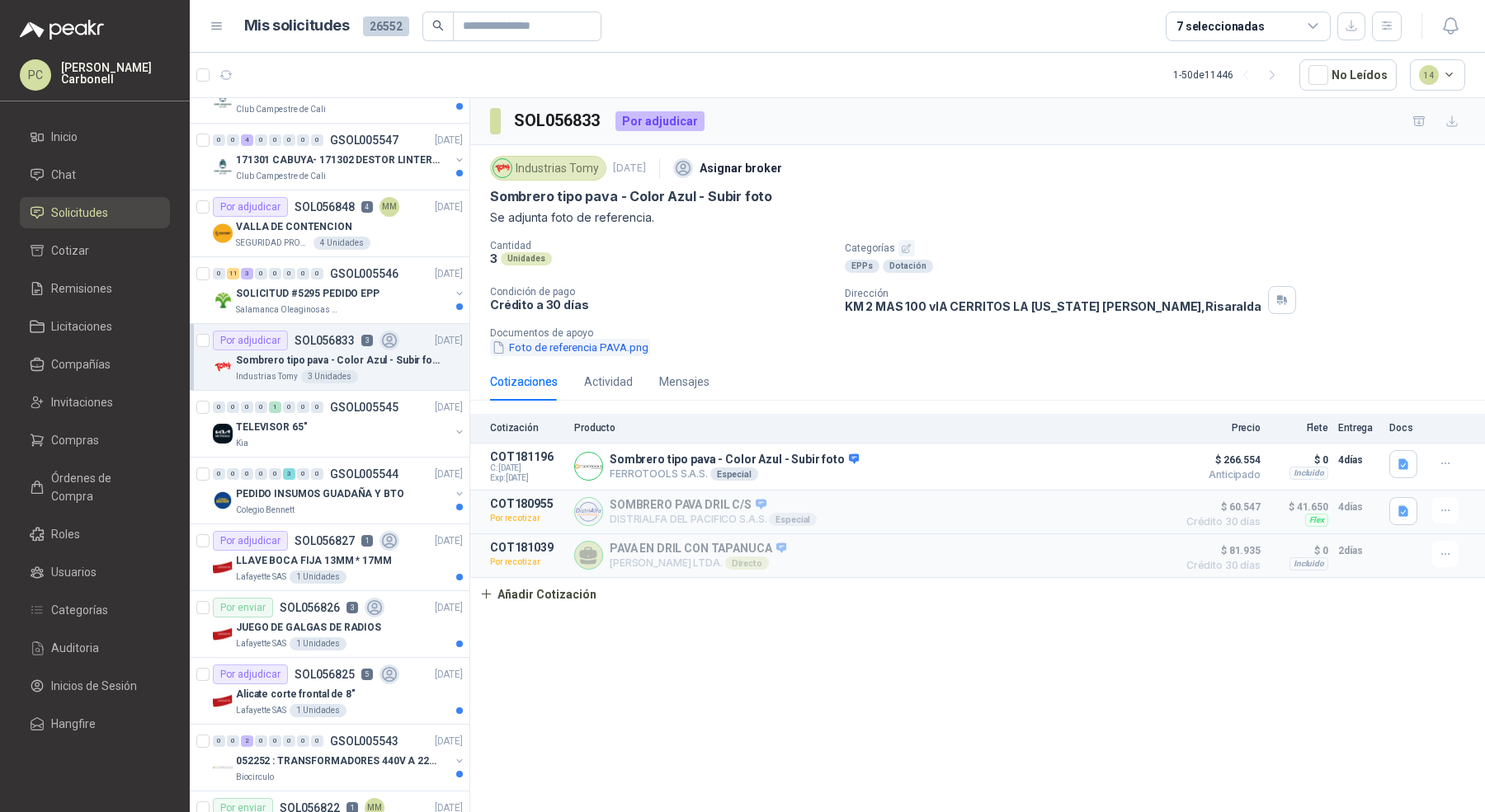
click at [555, 347] on button "Foto de referencia PAVA.png" at bounding box center [570, 347] width 160 height 17
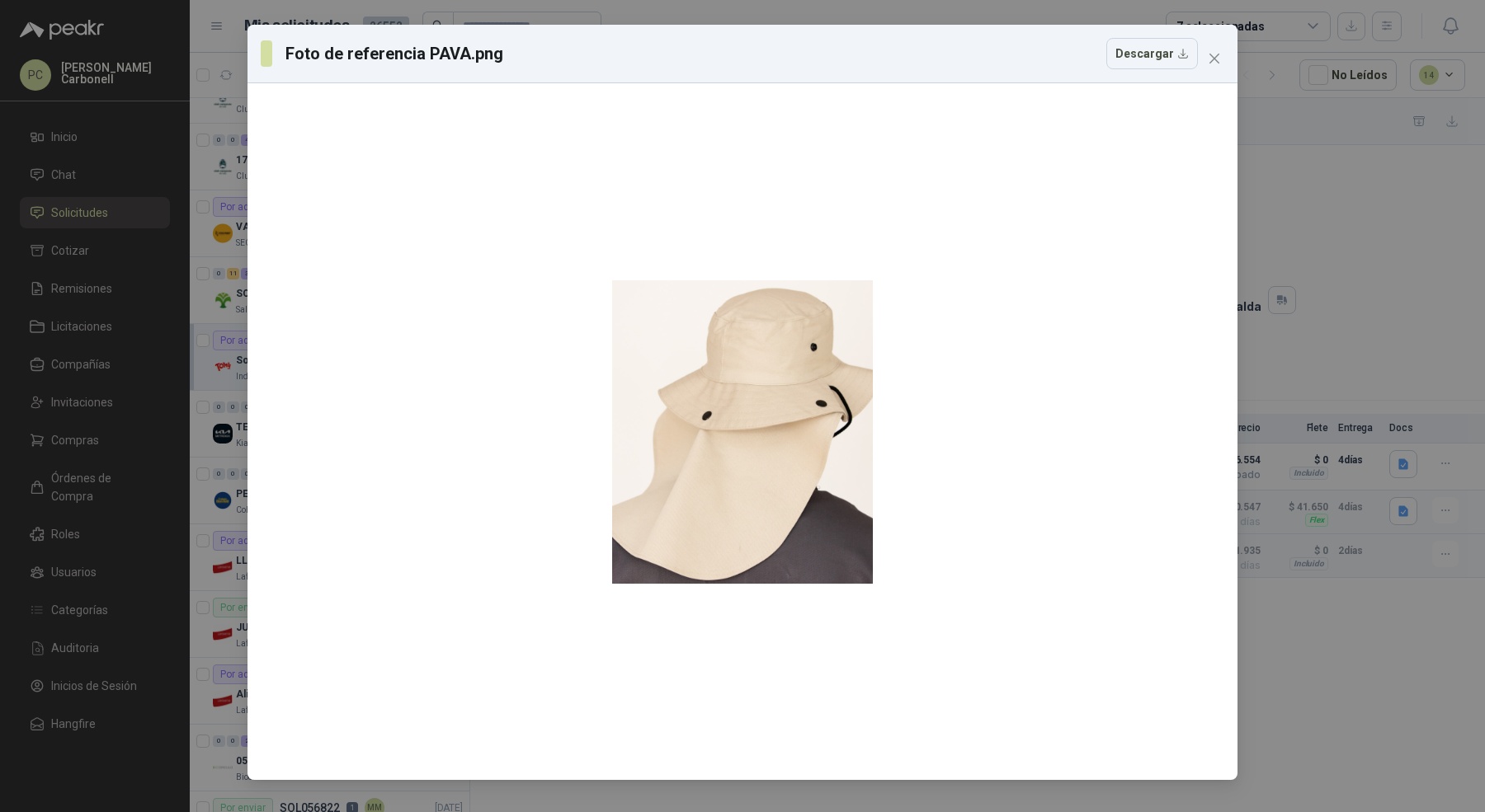
click at [1344, 257] on div "Foto de referencia PAVA.png Descargar" at bounding box center [742, 406] width 1485 height 812
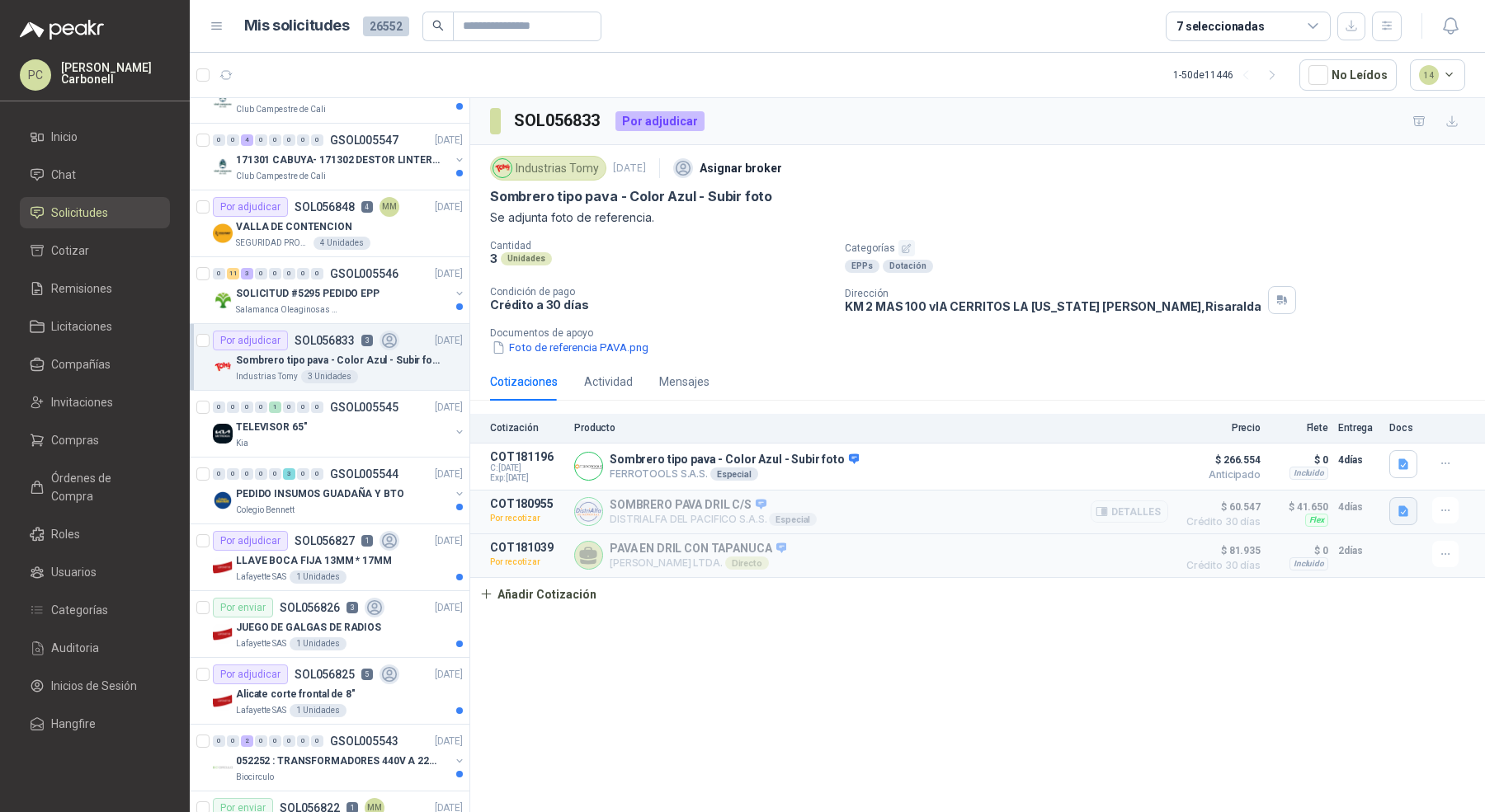
click at [1402, 509] on icon "button" at bounding box center [1402, 510] width 9 height 10
click at [1388, 478] on button "image.png" at bounding box center [1369, 473] width 72 height 17
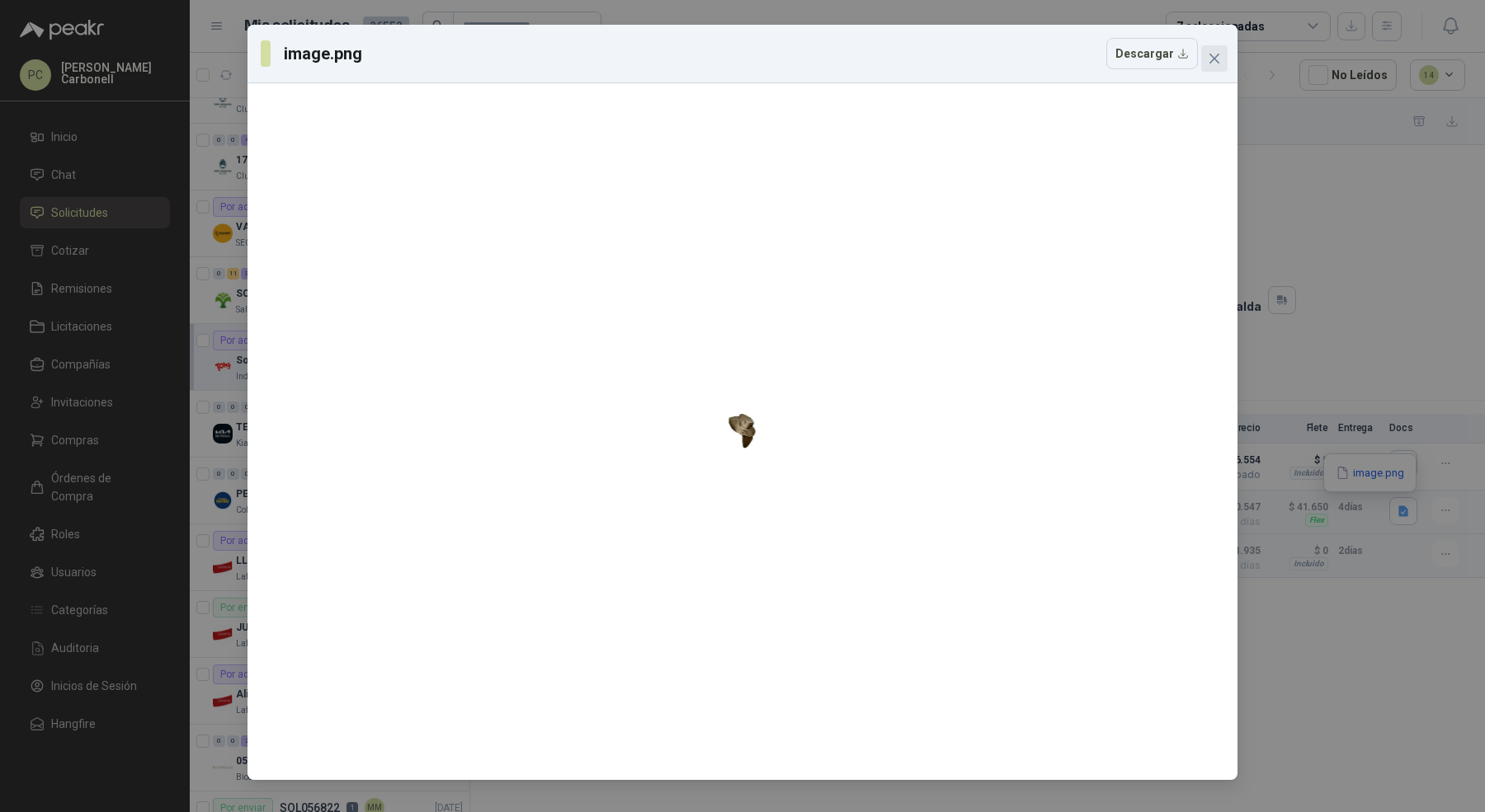
click at [1225, 49] on button "Close" at bounding box center [1214, 59] width 27 height 27
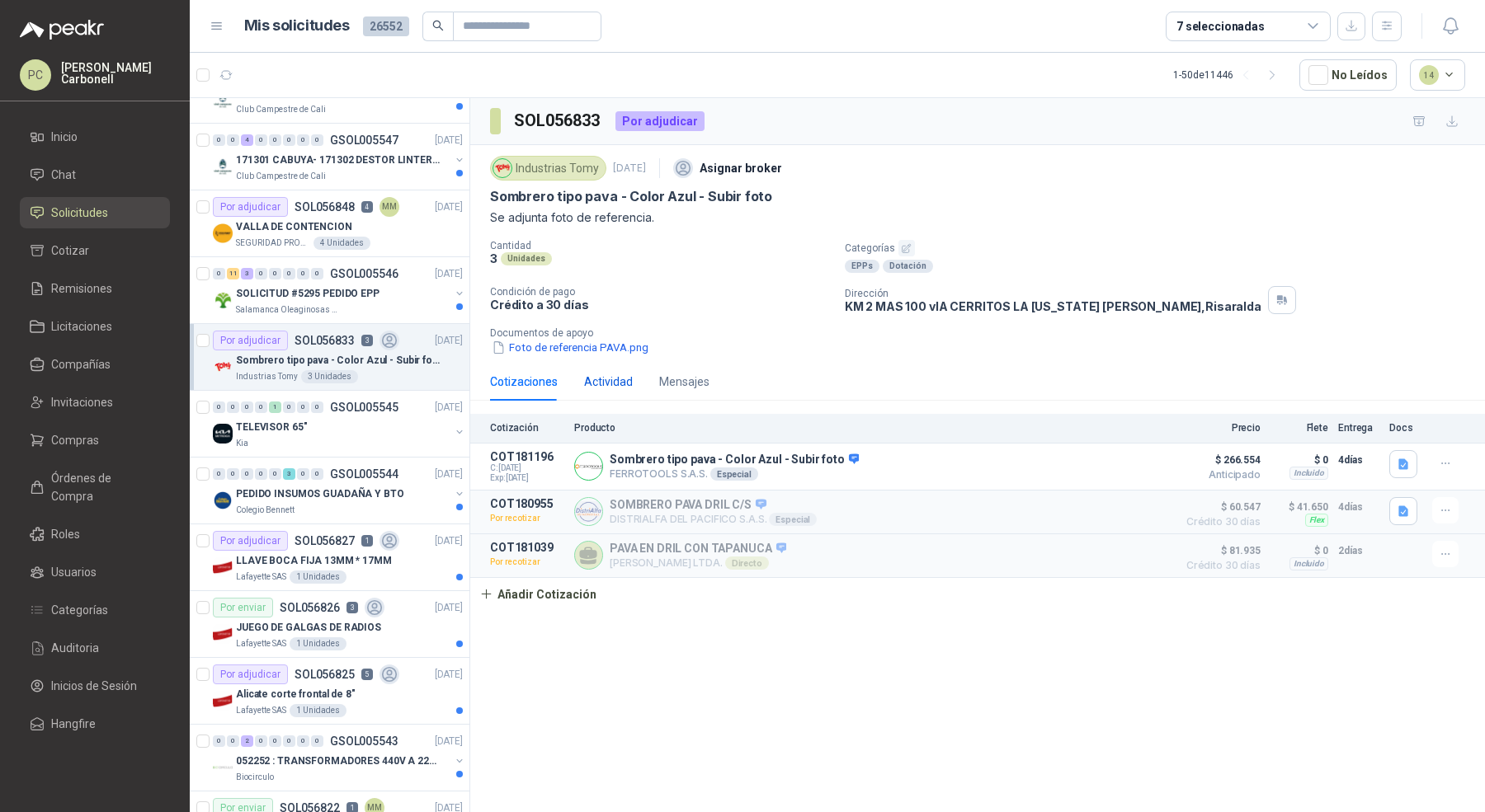
click at [599, 380] on div "Actividad" at bounding box center [608, 381] width 48 height 18
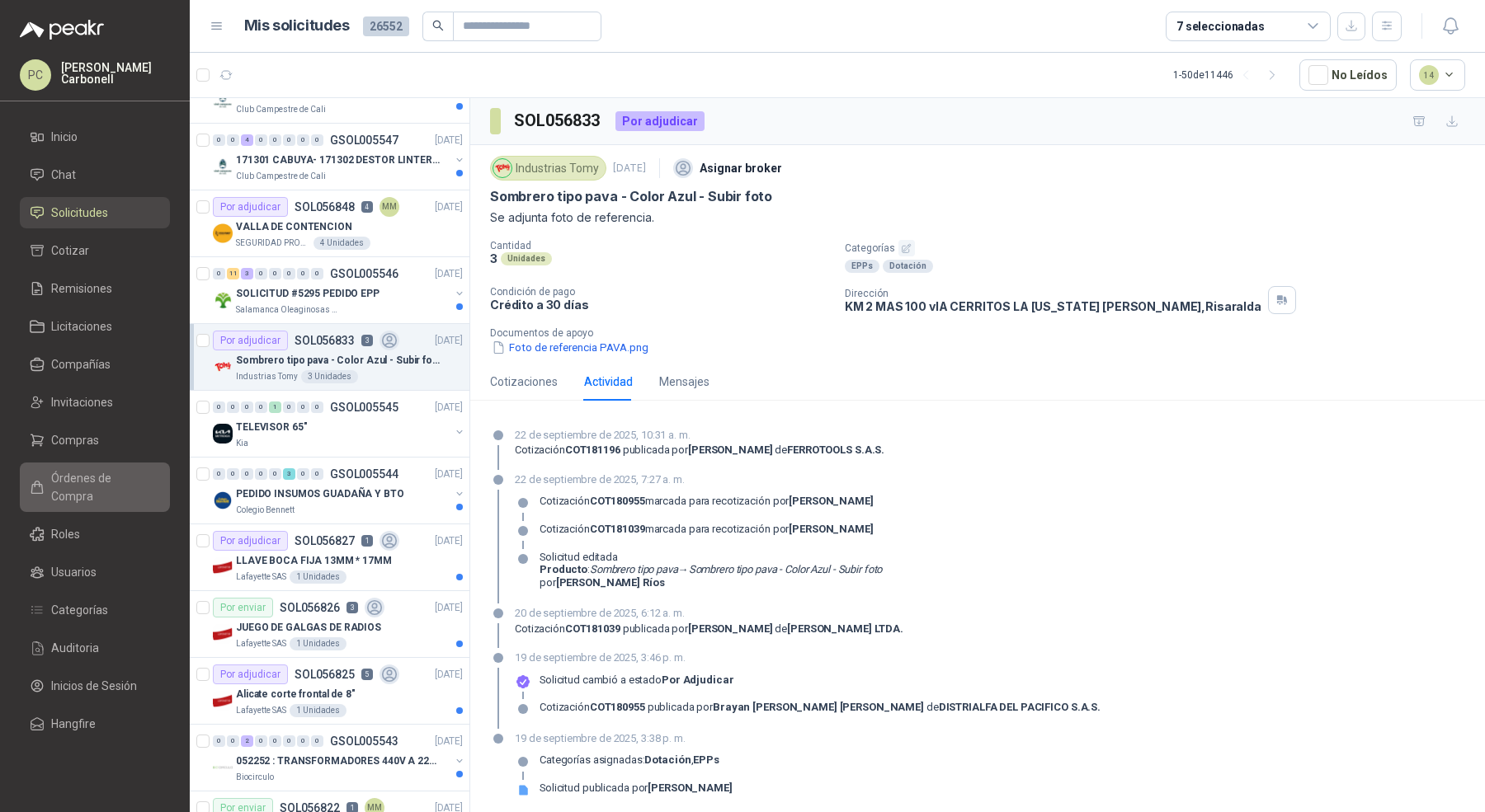
click at [108, 475] on span "Órdenes de Compra" at bounding box center [103, 487] width 103 height 36
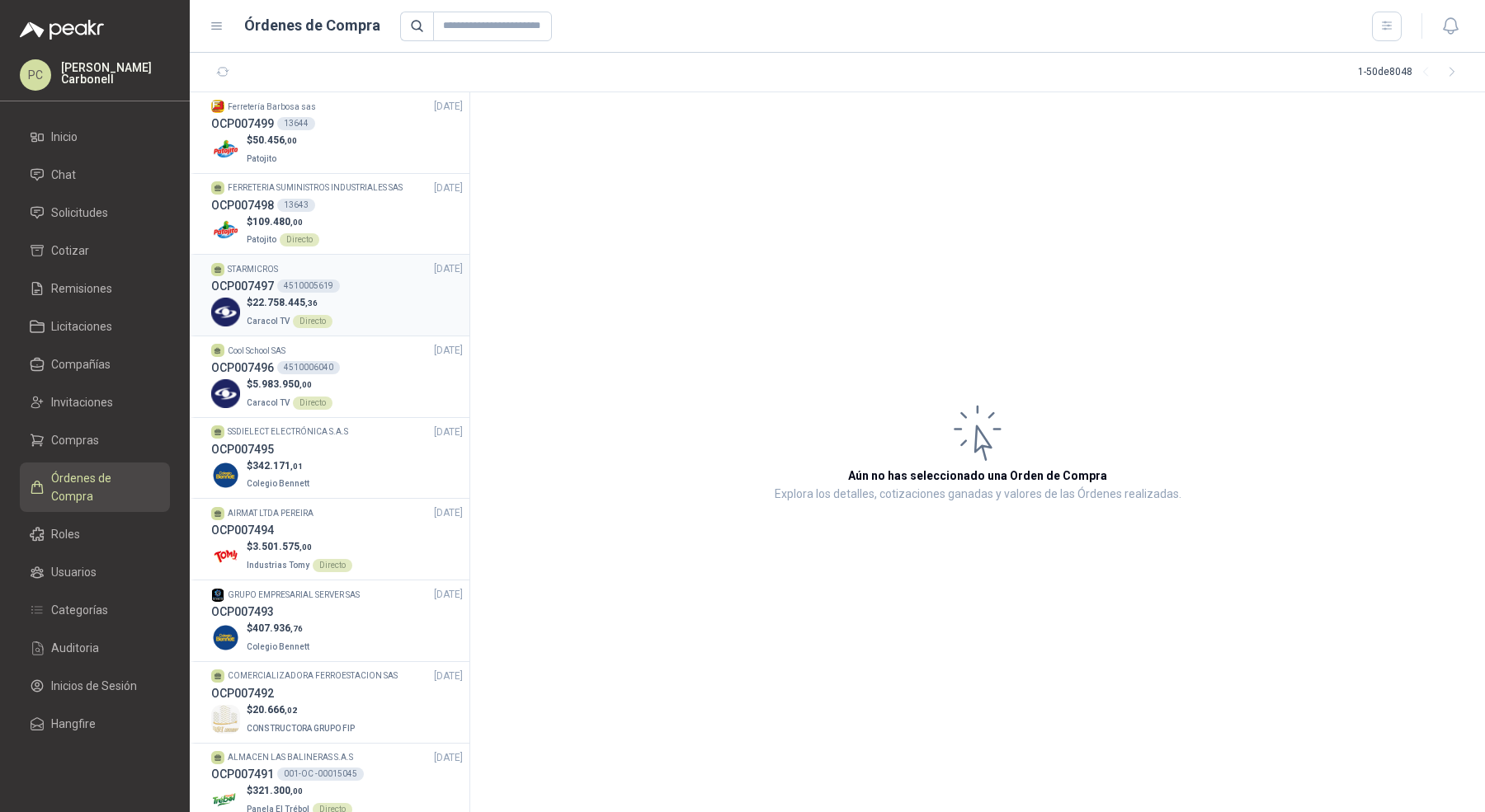
scroll to position [42, 0]
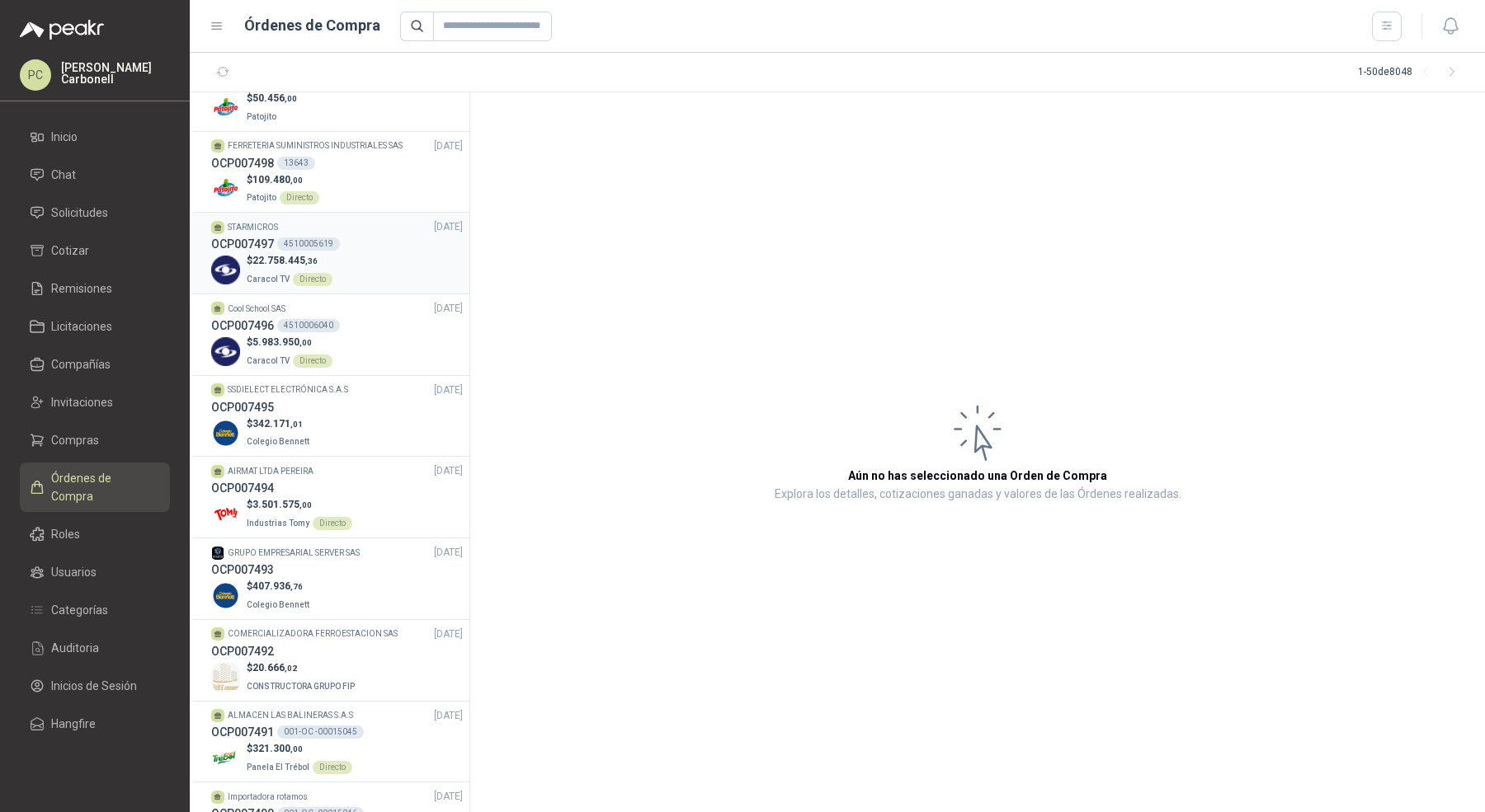
click at [374, 272] on div "$ 22.758.445 ,36 Caracol TV Directo" at bounding box center [337, 270] width 252 height 34
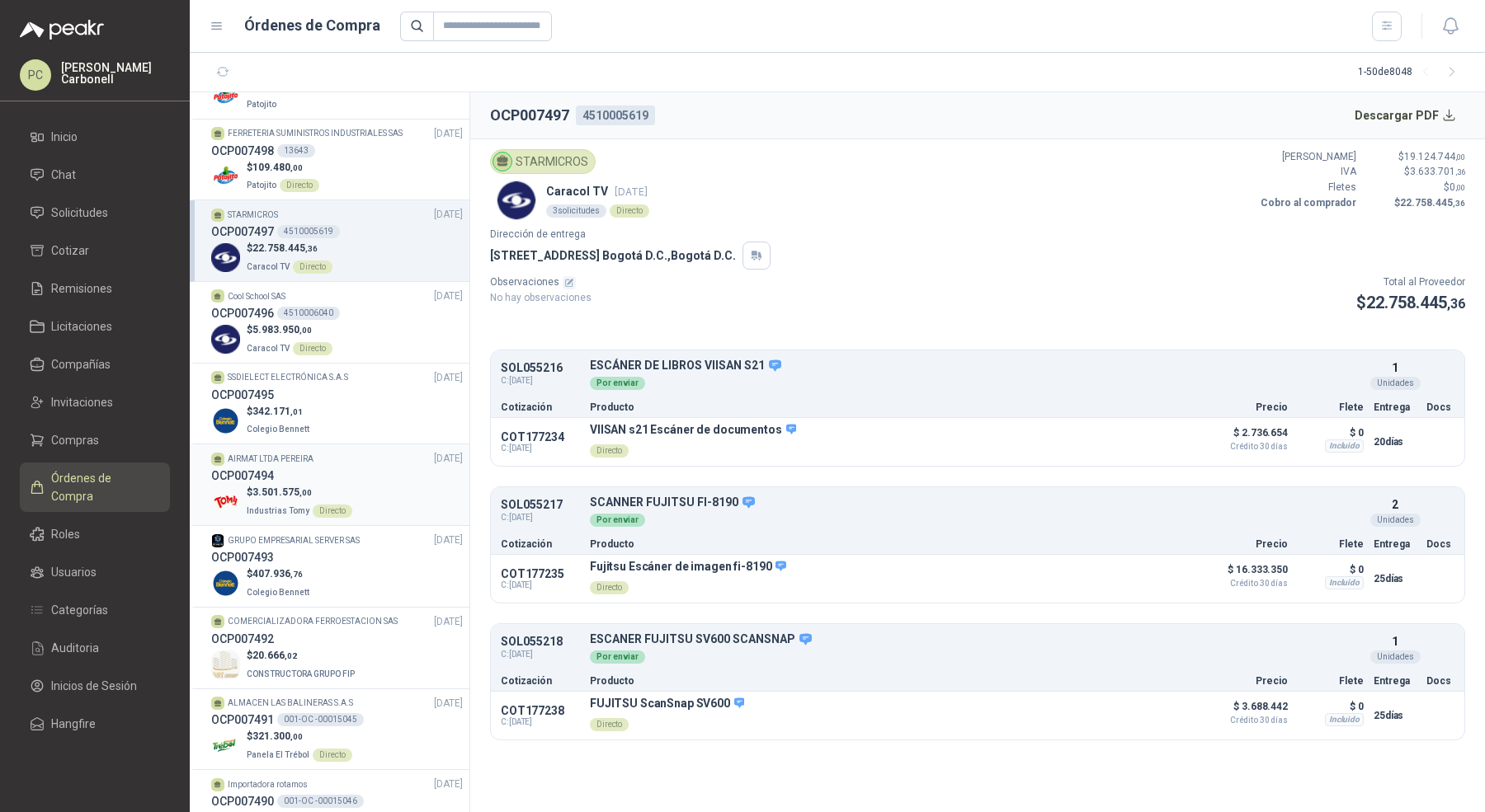
scroll to position [55, 0]
click at [382, 335] on div "$ 5.983.950 ,00 Caracol TV Directo" at bounding box center [337, 338] width 252 height 34
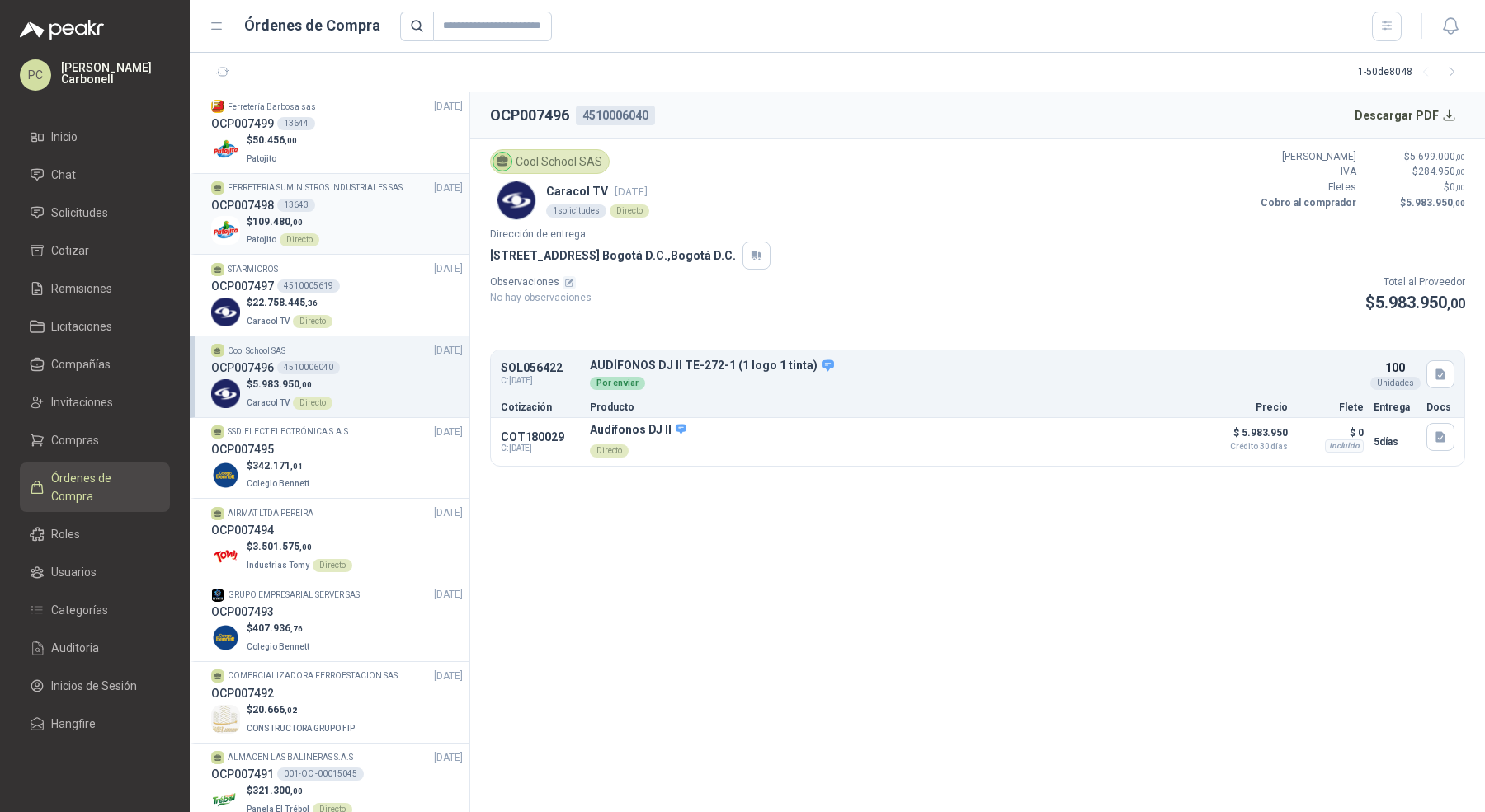
click at [389, 245] on div "$ 109.480 ,00 Patojito Directo" at bounding box center [337, 231] width 252 height 34
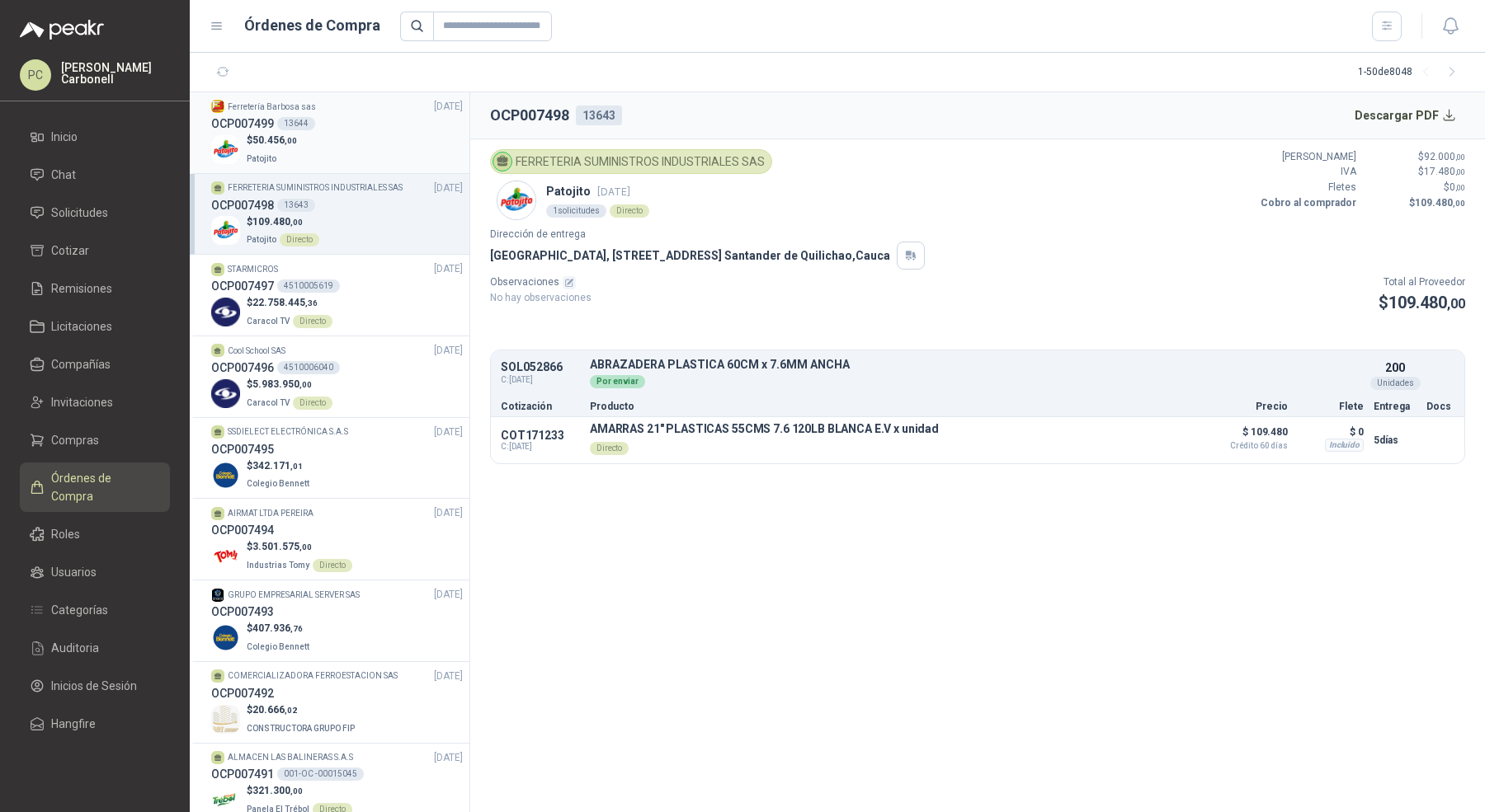
click at [413, 116] on div "OCP007499 13644" at bounding box center [337, 123] width 252 height 18
